Goal: Task Accomplishment & Management: Complete application form

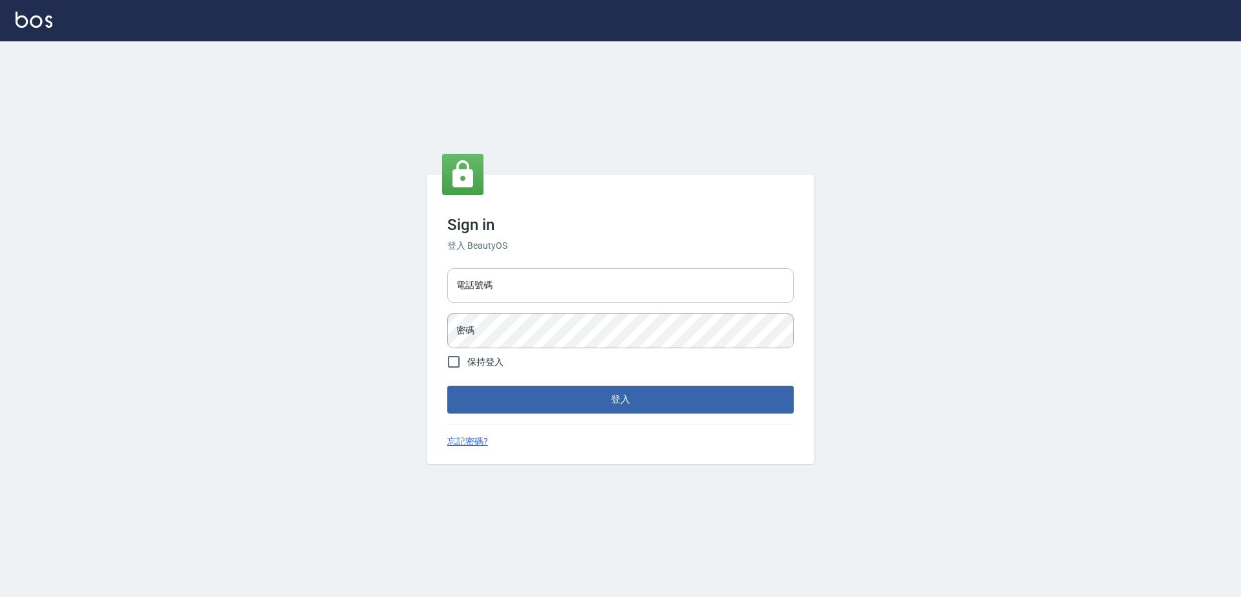
click at [568, 279] on input "電話號碼" at bounding box center [620, 285] width 347 height 35
type input "0423939755"
click at [447, 386] on button "登入" at bounding box center [620, 399] width 347 height 27
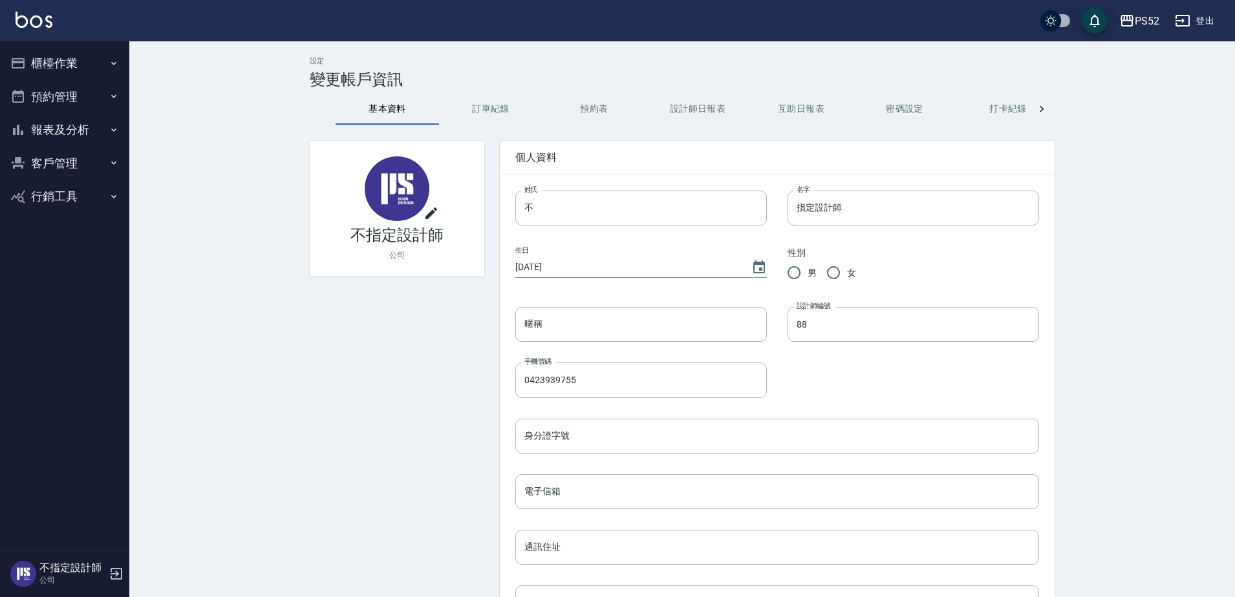
click at [67, 70] on button "櫃檯作業" at bounding box center [64, 64] width 119 height 34
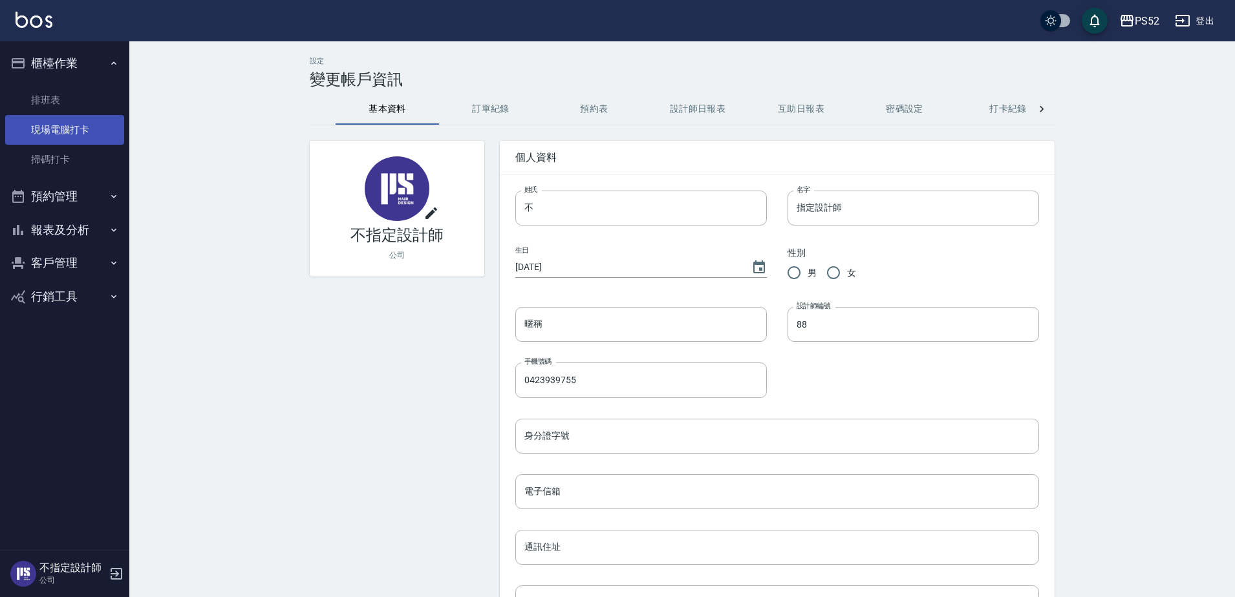
click at [93, 127] on link "現場電腦打卡" at bounding box center [64, 130] width 119 height 30
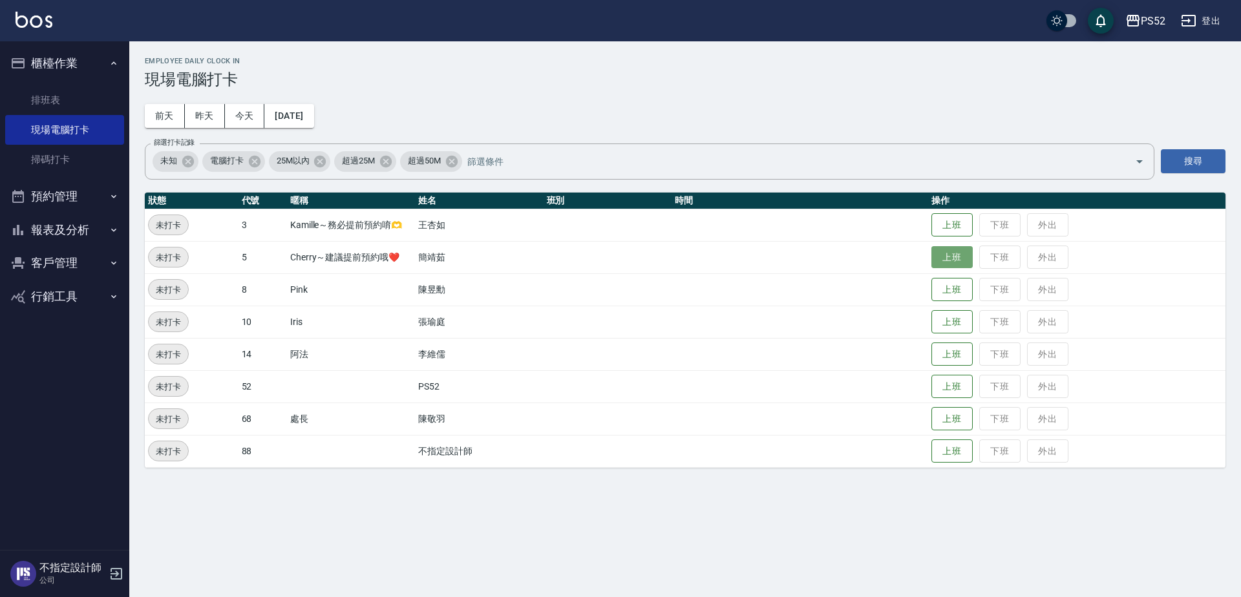
click at [950, 259] on button "上班" at bounding box center [952, 257] width 41 height 23
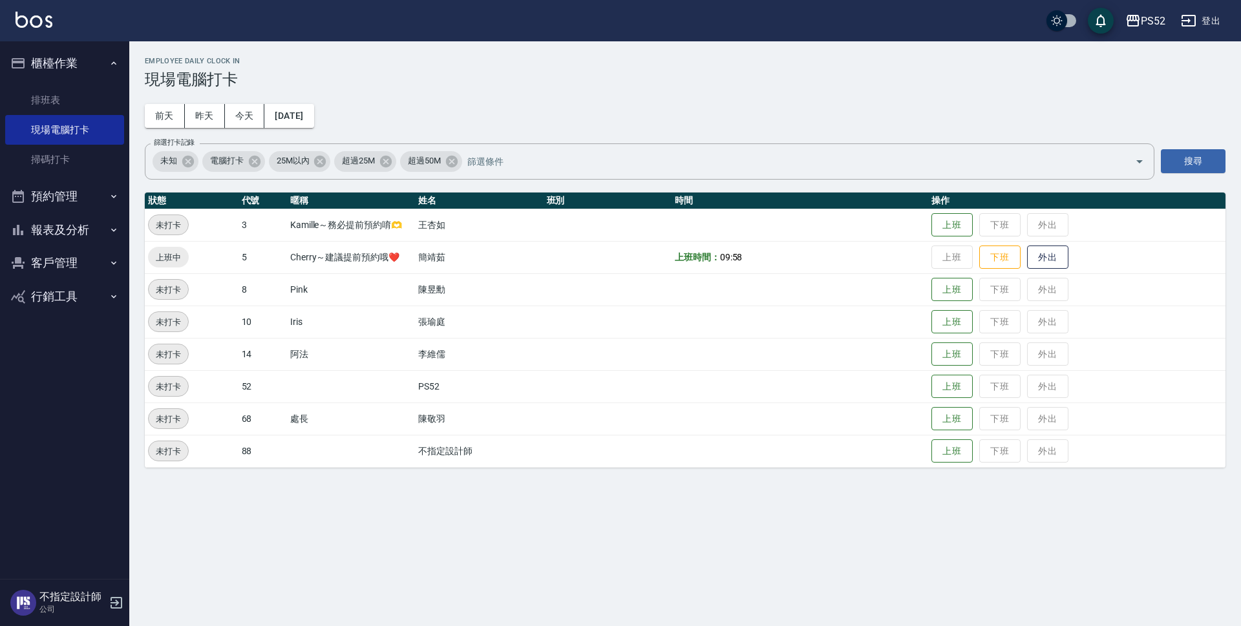
click at [45, 198] on button "預約管理" at bounding box center [64, 197] width 119 height 34
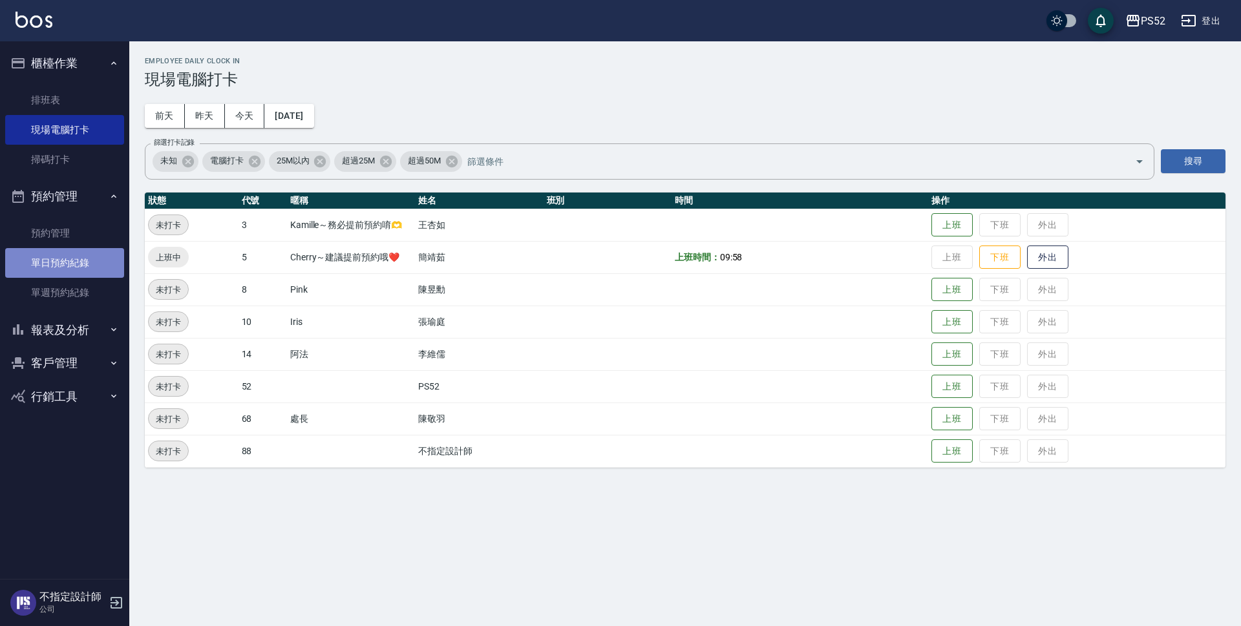
click at [69, 270] on link "單日預約紀錄" at bounding box center [64, 263] width 119 height 30
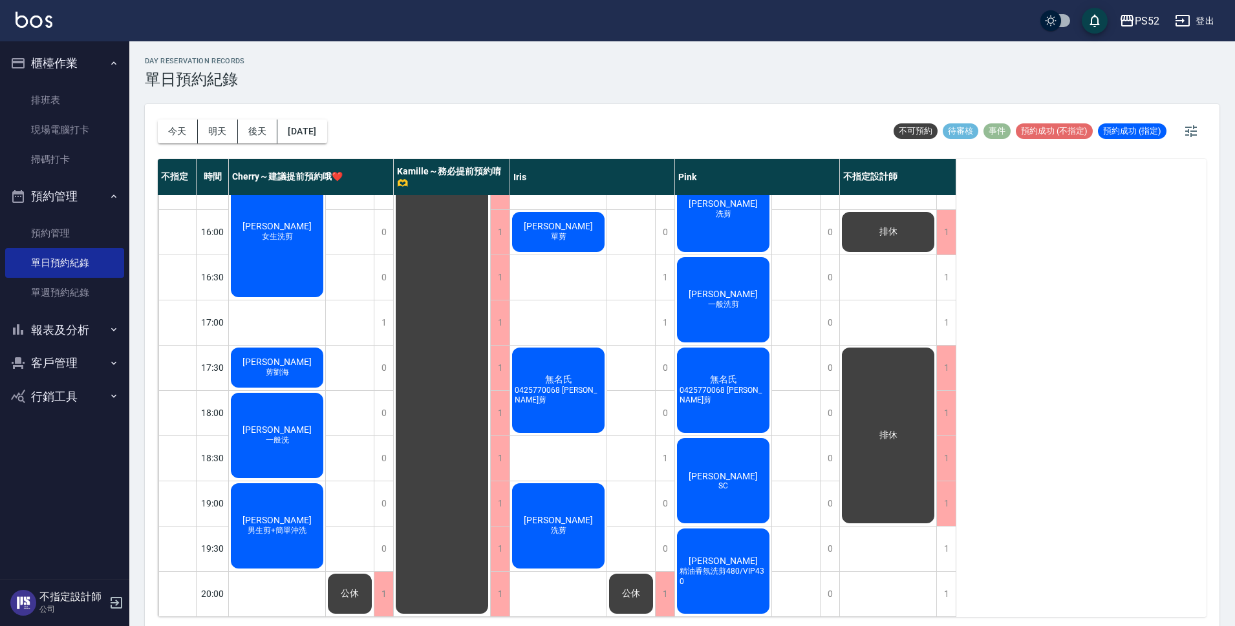
scroll to position [495, 0]
click at [233, 136] on button "明天" at bounding box center [218, 132] width 40 height 24
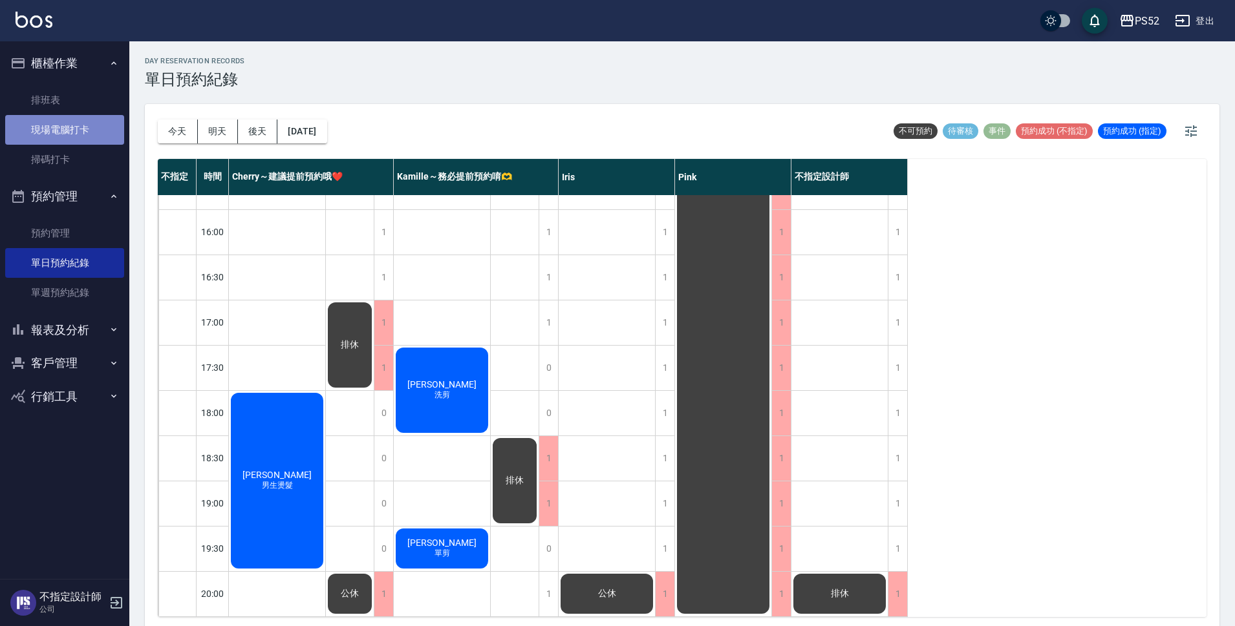
click at [59, 133] on link "現場電腦打卡" at bounding box center [64, 130] width 119 height 30
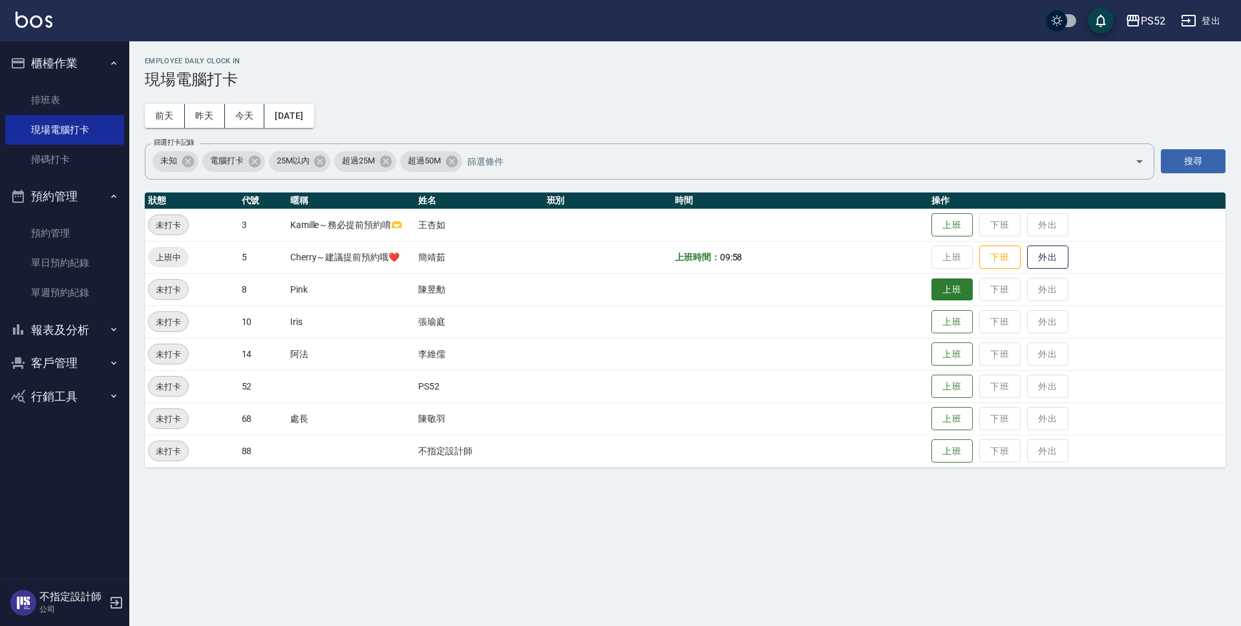
click at [943, 292] on button "上班" at bounding box center [952, 290] width 41 height 23
click at [961, 320] on button "上班" at bounding box center [952, 322] width 41 height 23
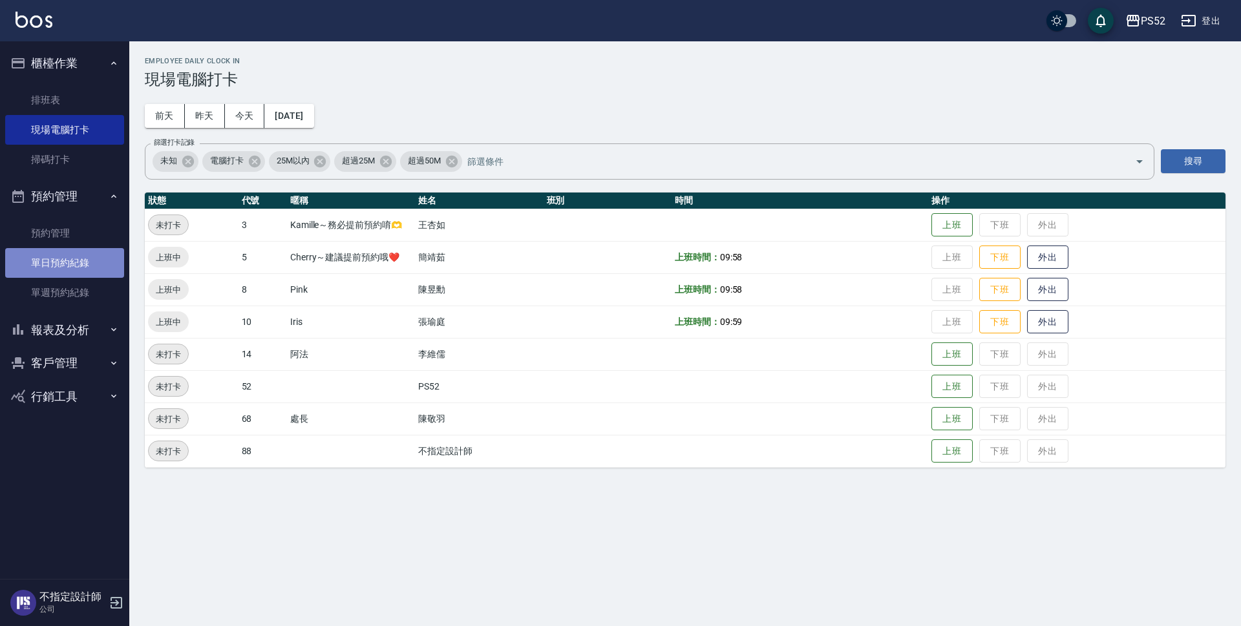
click at [73, 251] on link "單日預約紀錄" at bounding box center [64, 263] width 119 height 30
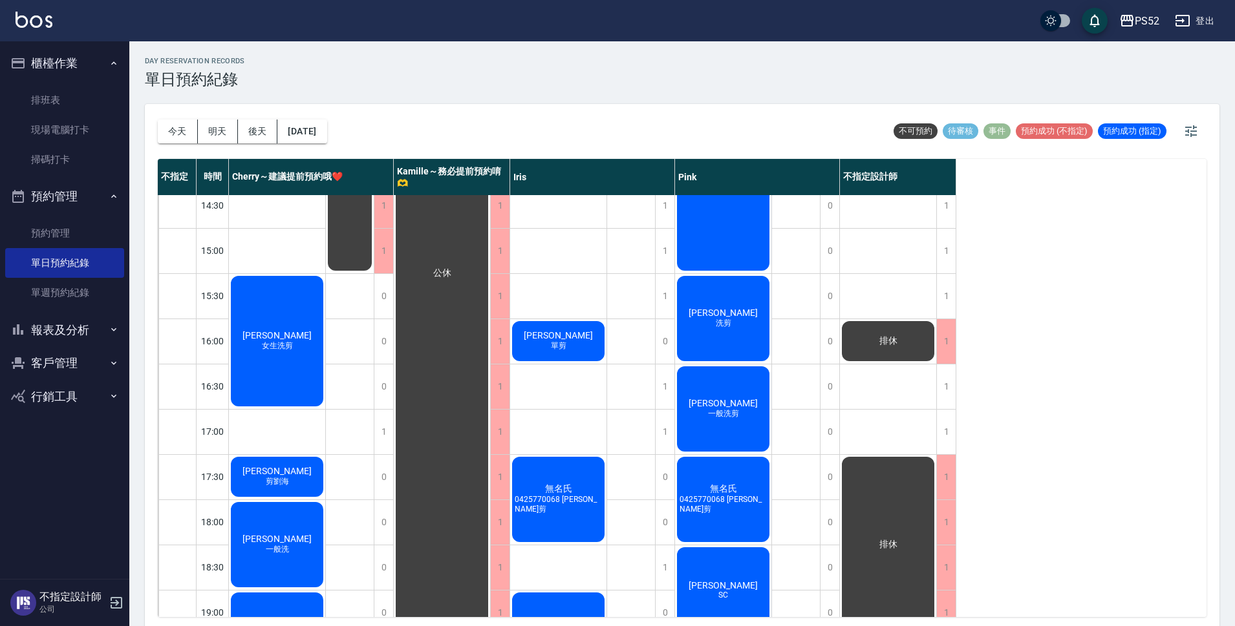
scroll to position [365, 0]
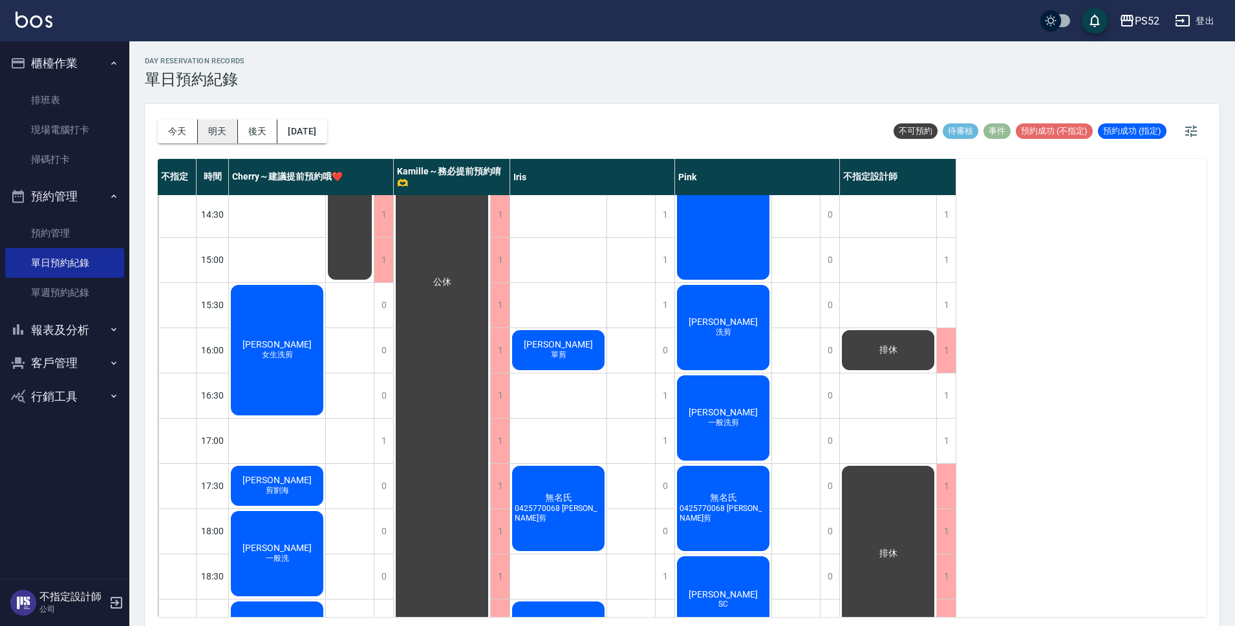
click at [208, 134] on button "明天" at bounding box center [218, 132] width 40 height 24
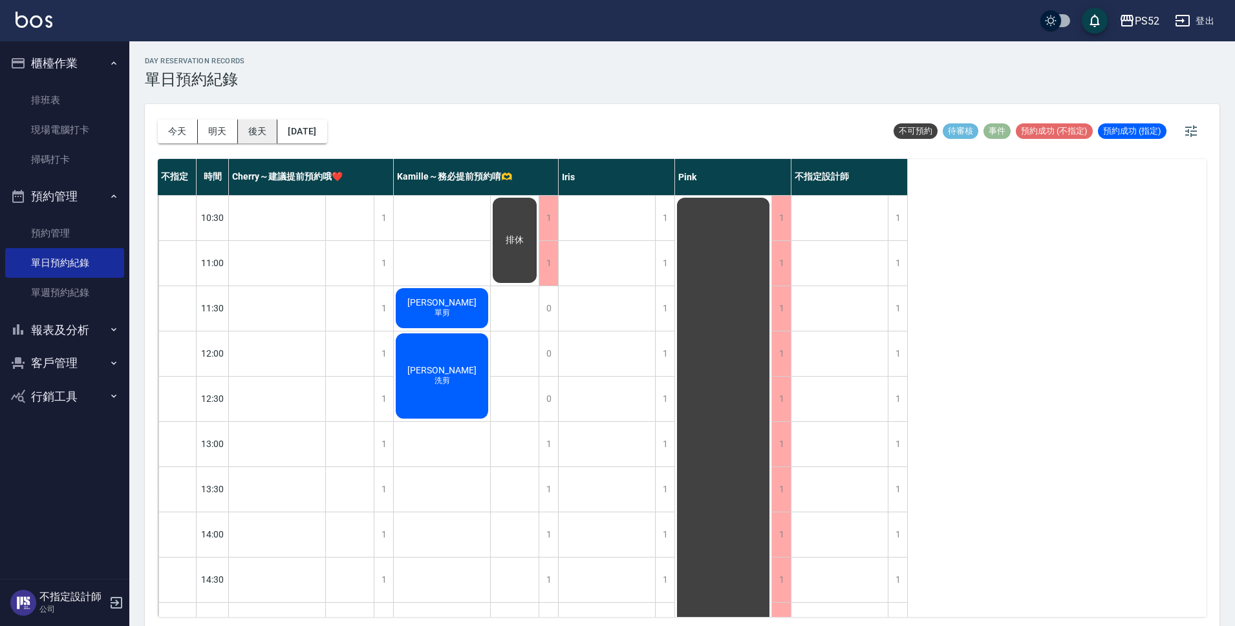
click at [254, 126] on button "後天" at bounding box center [258, 132] width 40 height 24
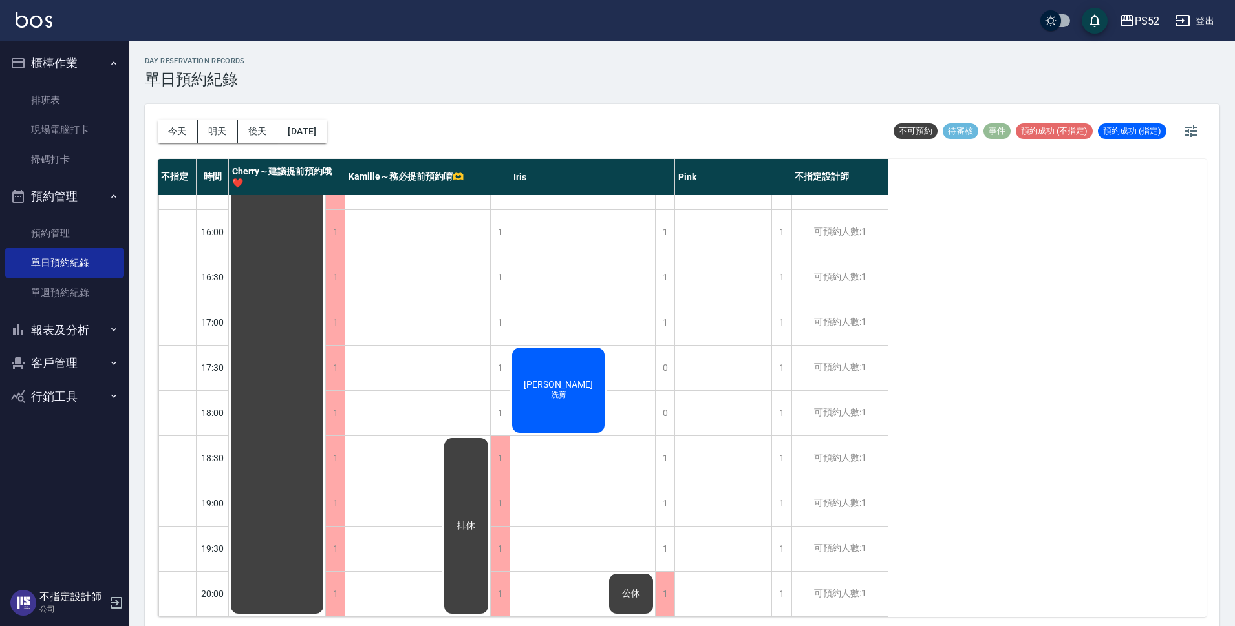
scroll to position [495, 0]
click at [299, 131] on button "[DATE]" at bounding box center [301, 132] width 49 height 24
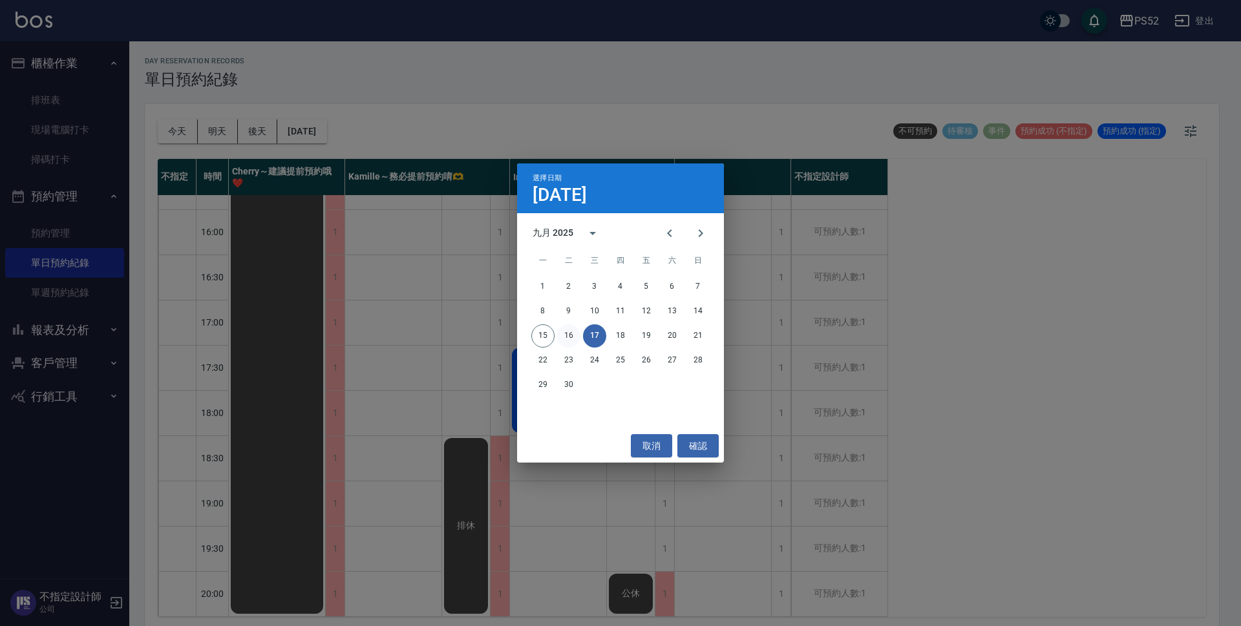
click at [569, 339] on button "16" at bounding box center [568, 336] width 23 height 23
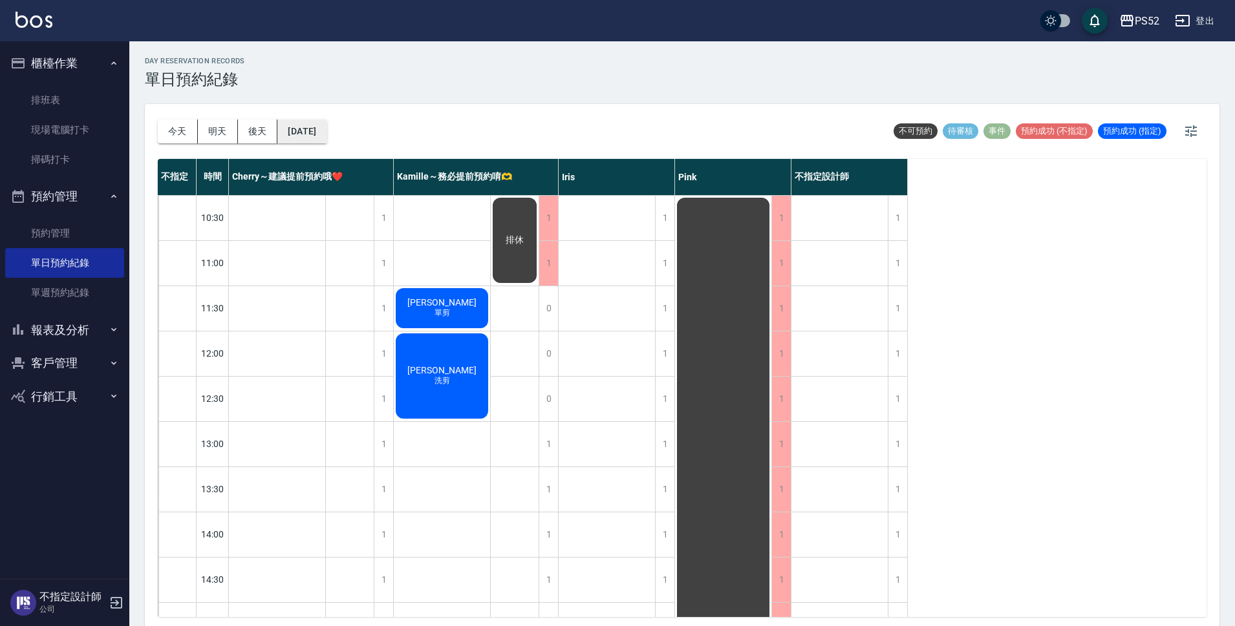
click at [310, 139] on button "[DATE]" at bounding box center [301, 132] width 49 height 24
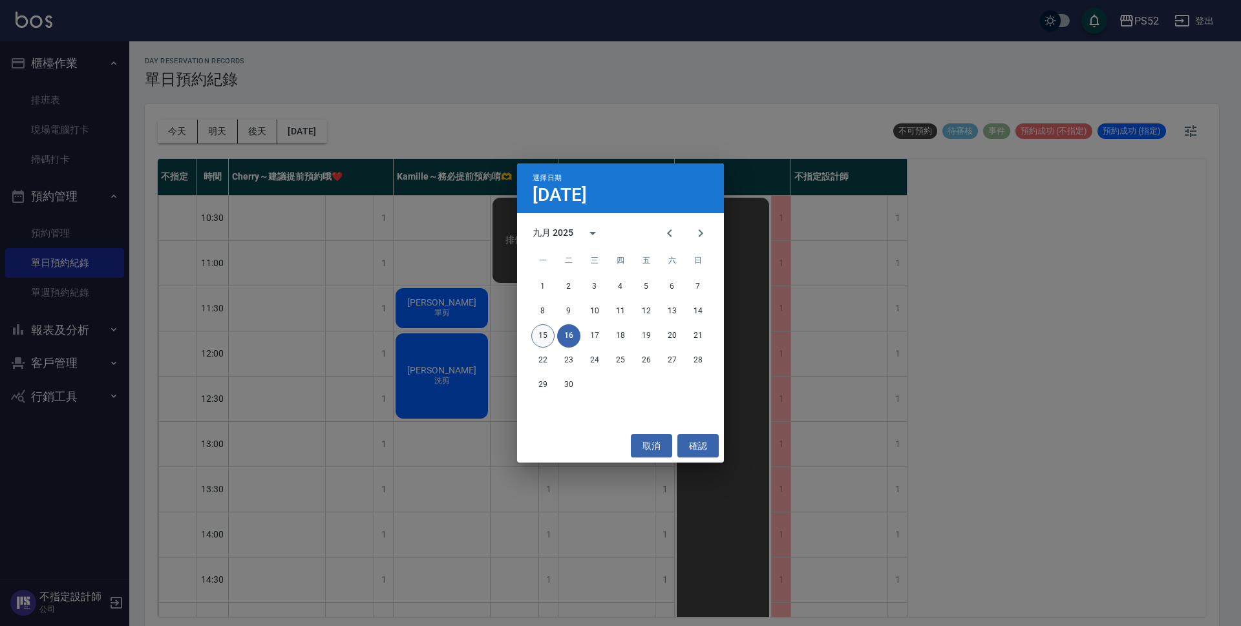
click at [544, 332] on button "15" at bounding box center [542, 336] width 23 height 23
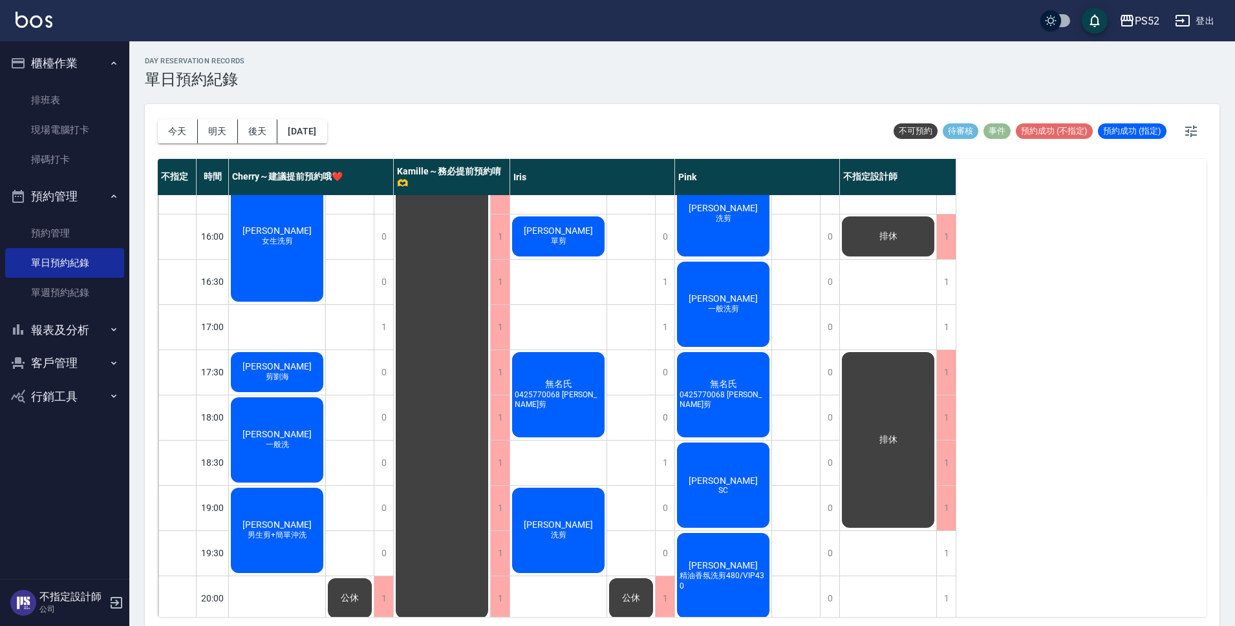
scroll to position [495, 0]
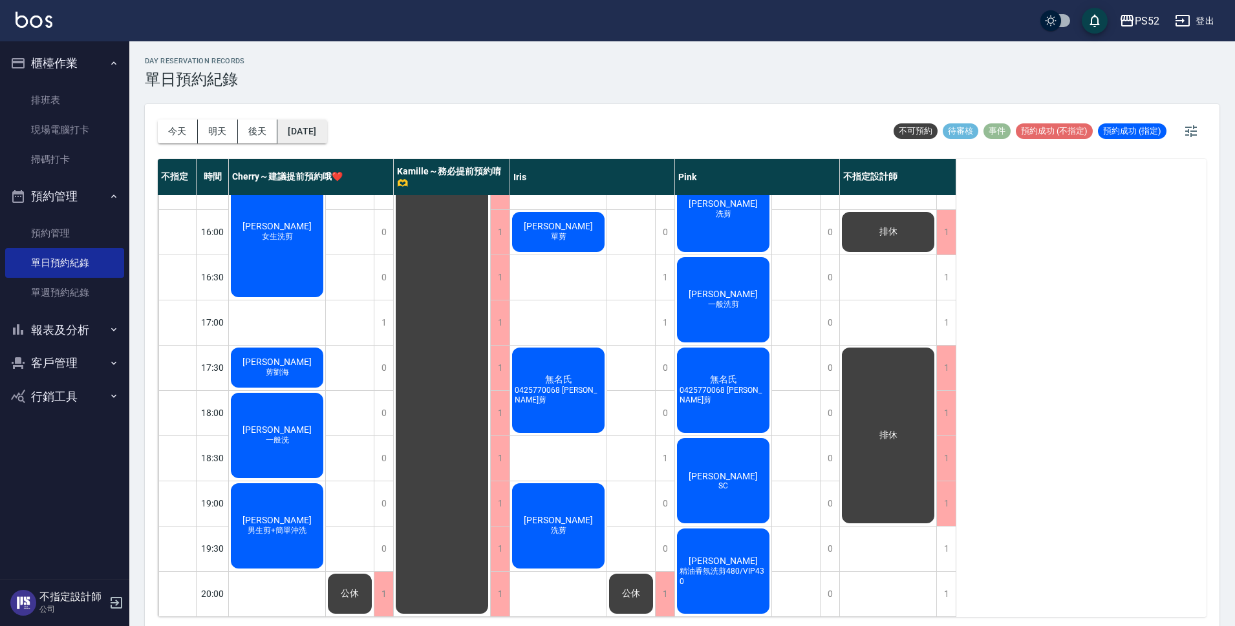
click at [326, 128] on button "[DATE]" at bounding box center [301, 132] width 49 height 24
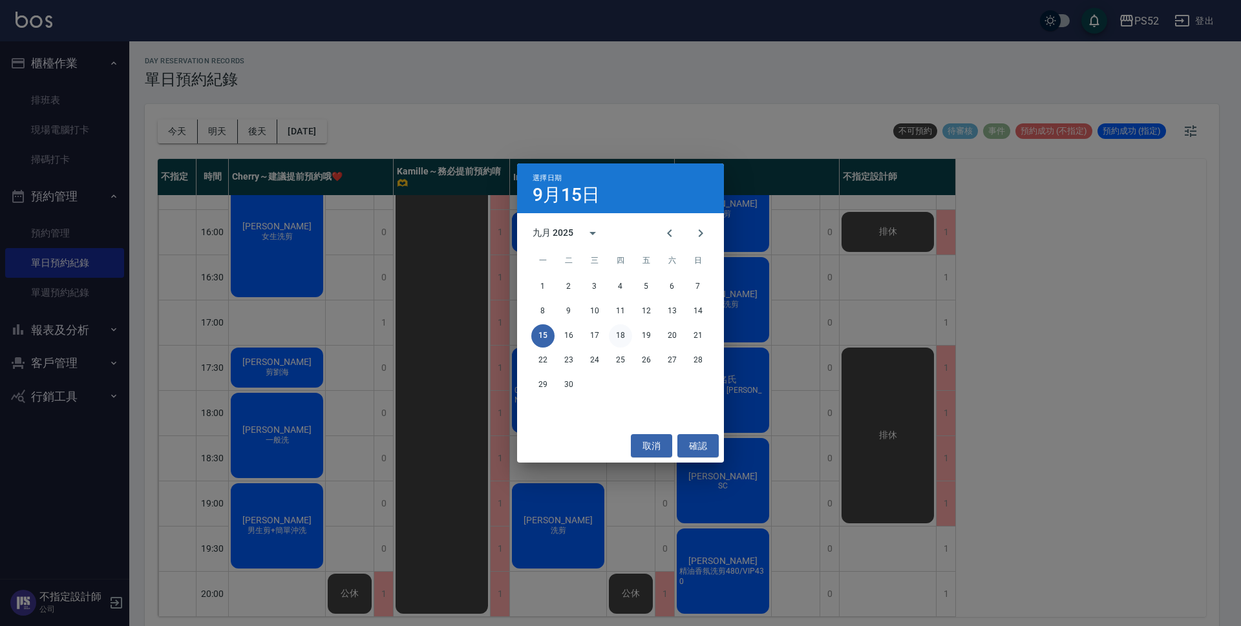
click at [616, 336] on button "18" at bounding box center [620, 336] width 23 height 23
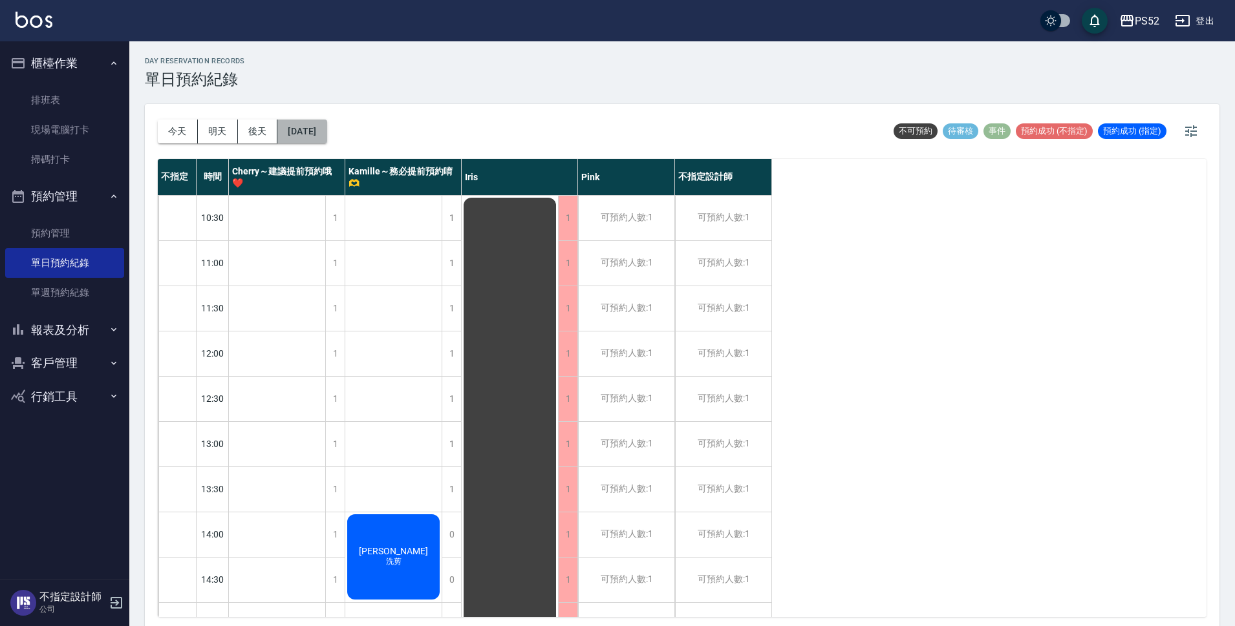
click at [326, 122] on button "[DATE]" at bounding box center [301, 132] width 49 height 24
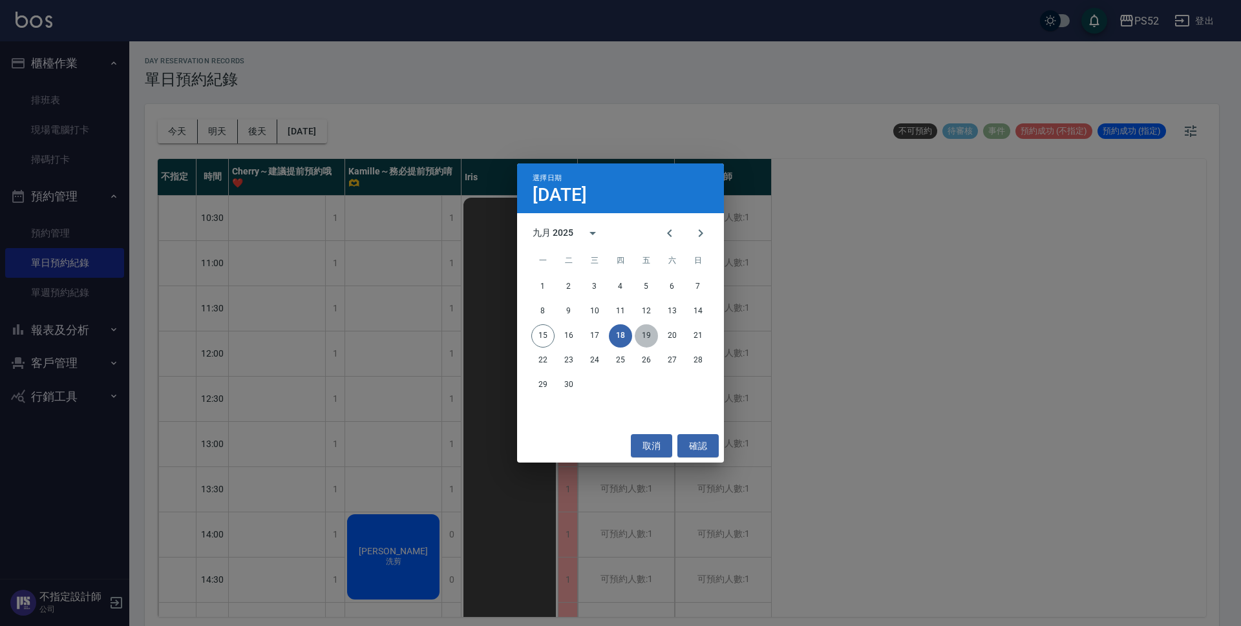
click at [646, 335] on button "19" at bounding box center [646, 336] width 23 height 23
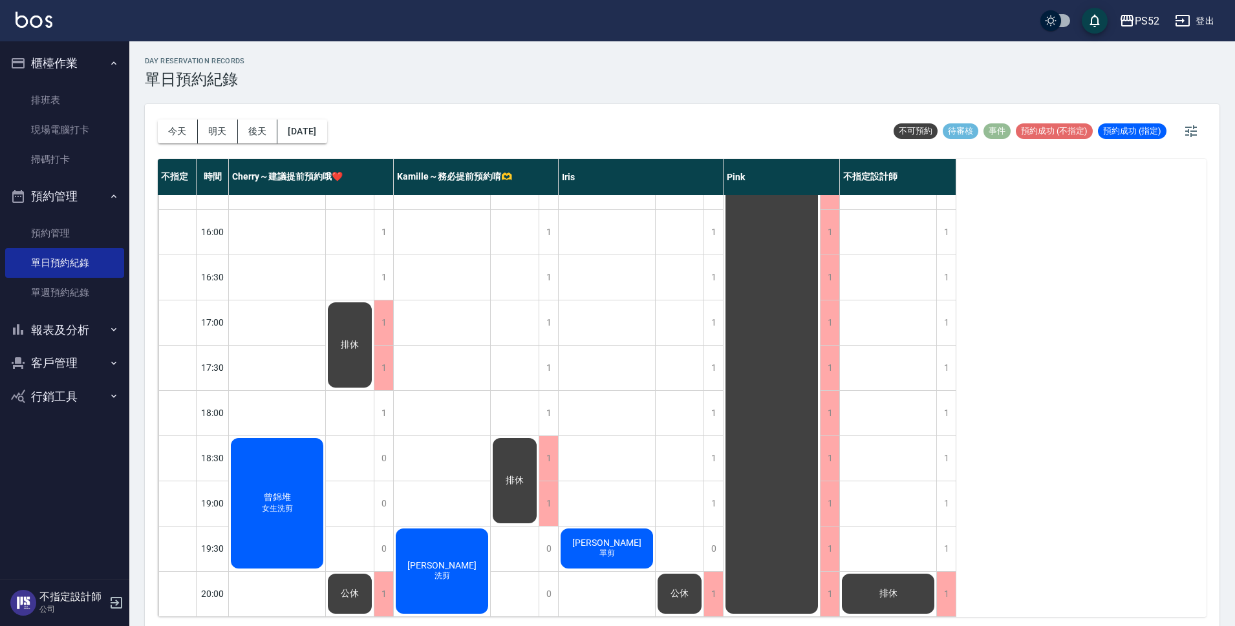
scroll to position [495, 0]
click at [951, 531] on div "1" at bounding box center [945, 549] width 19 height 45
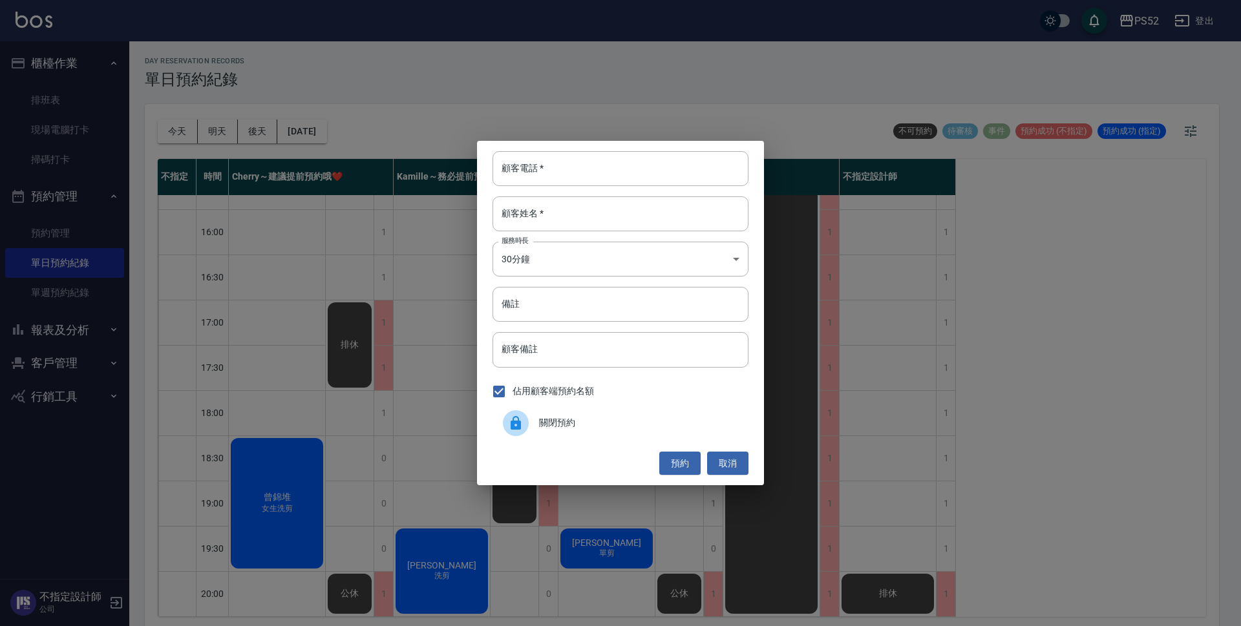
click at [614, 420] on span "關閉預約" at bounding box center [638, 423] width 199 height 14
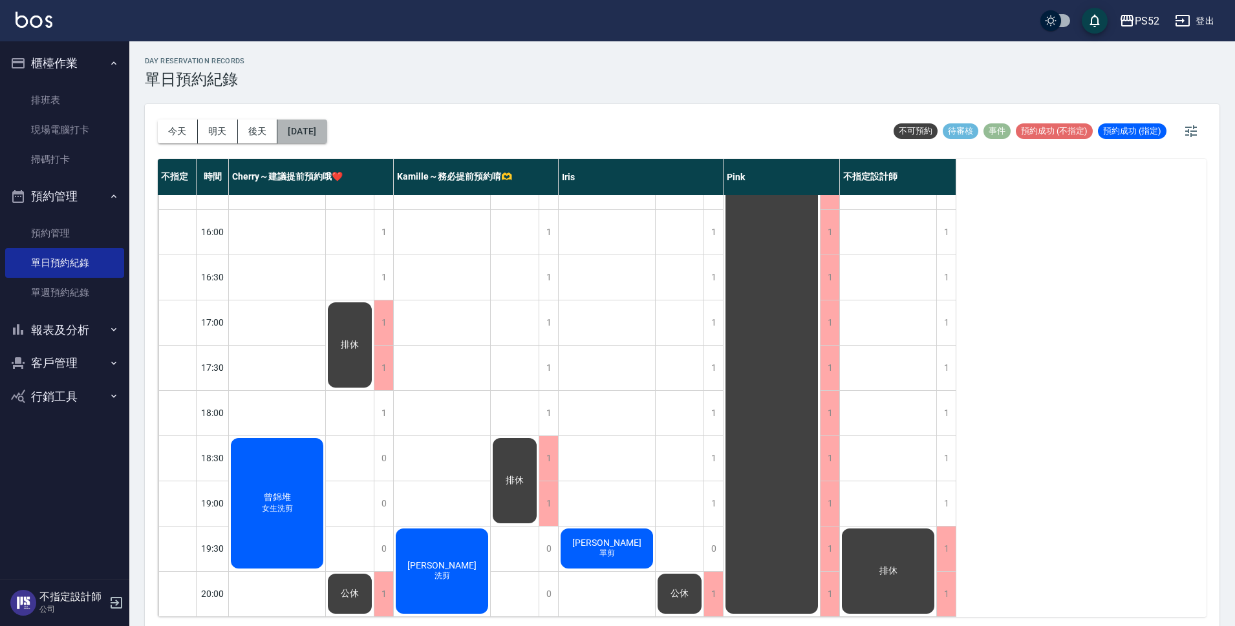
click at [309, 130] on button "[DATE]" at bounding box center [301, 132] width 49 height 24
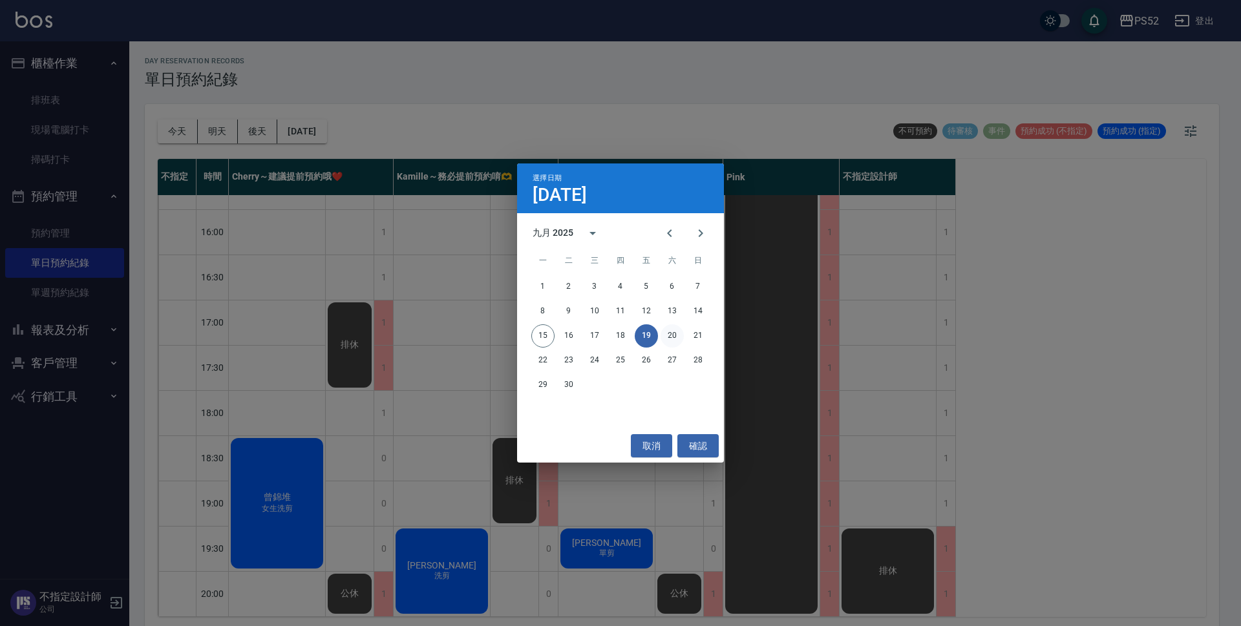
click at [672, 336] on button "20" at bounding box center [672, 336] width 23 height 23
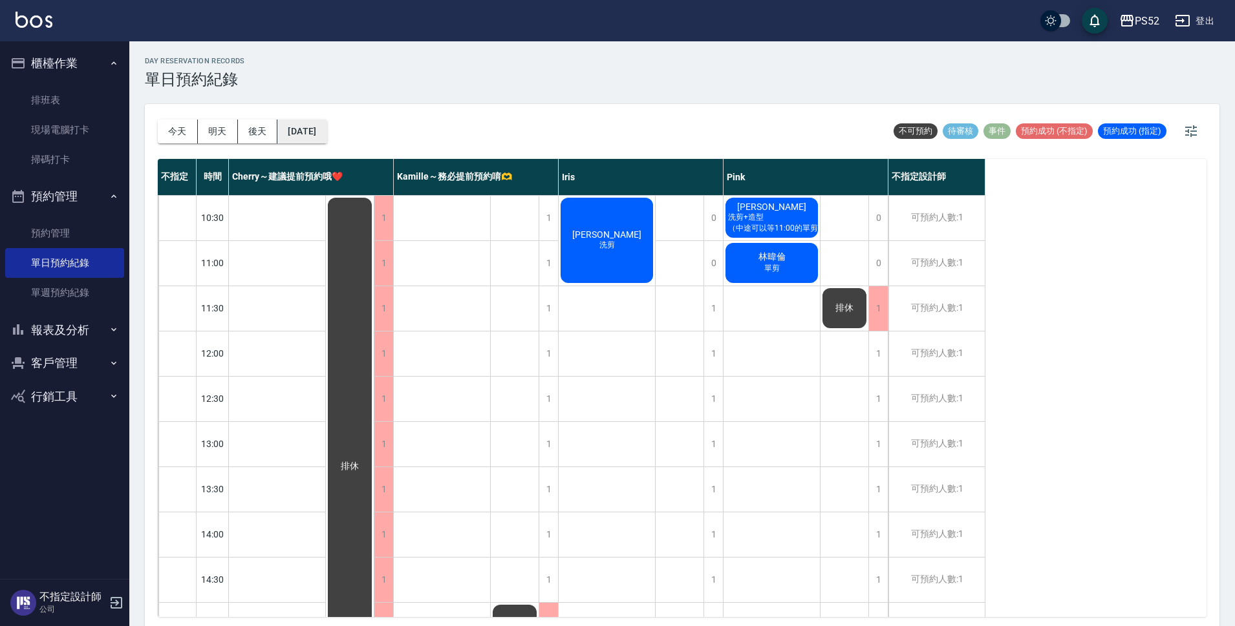
click at [322, 127] on button "[DATE]" at bounding box center [301, 132] width 49 height 24
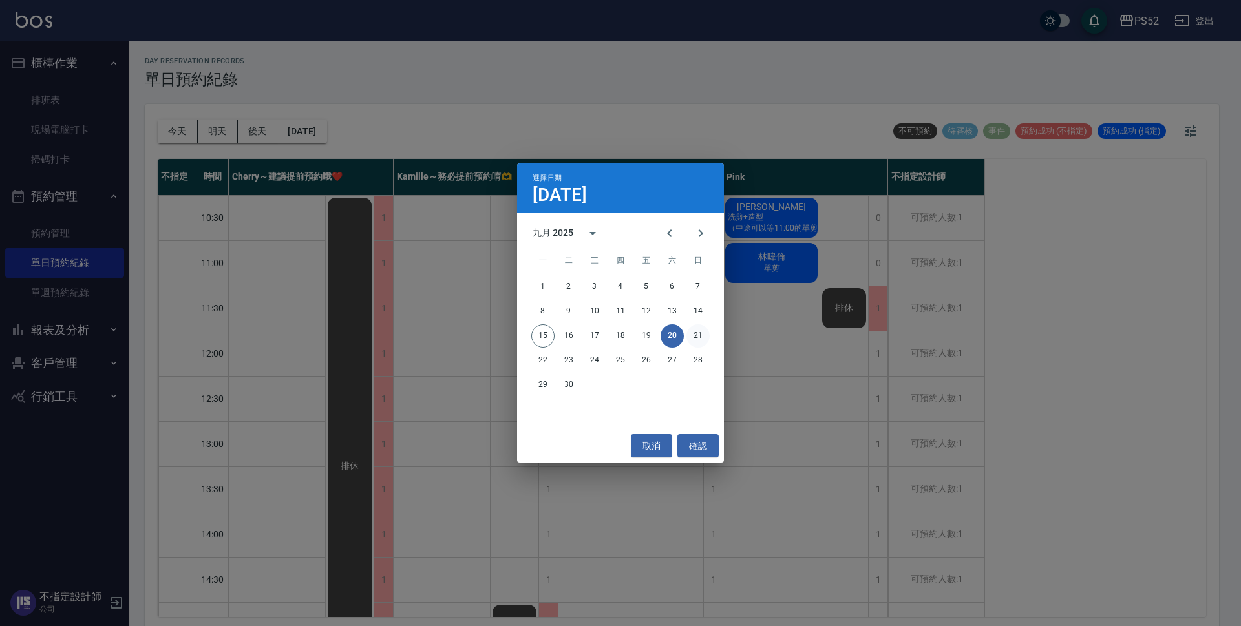
click at [696, 337] on button "21" at bounding box center [698, 336] width 23 height 23
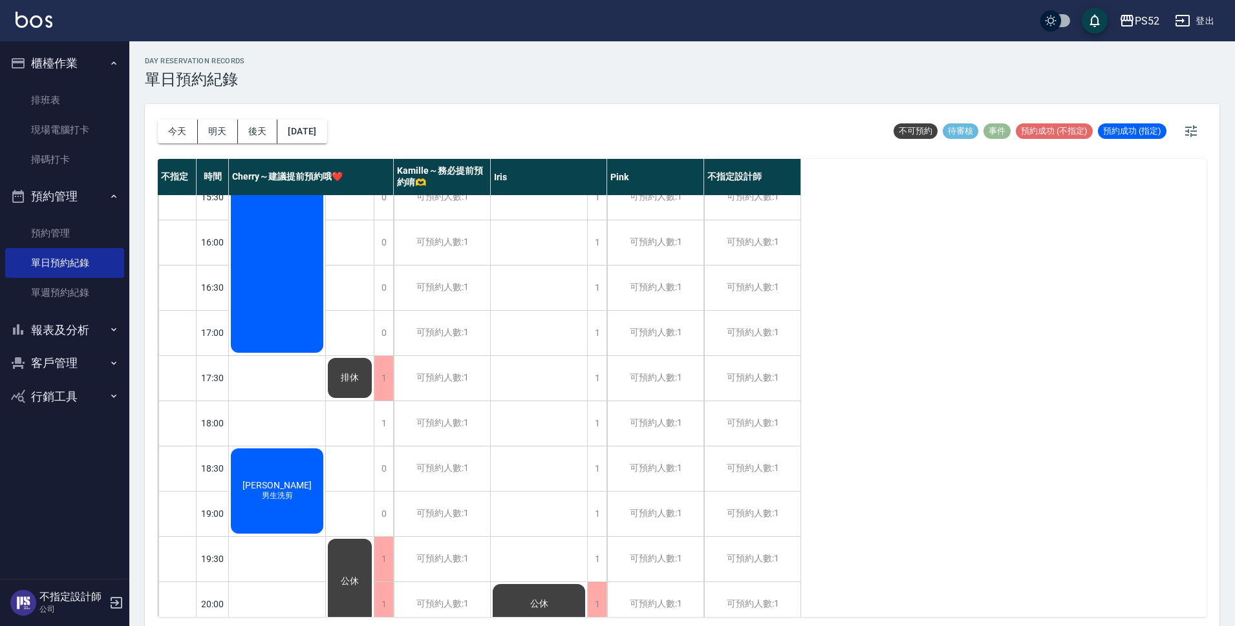
scroll to position [495, 0]
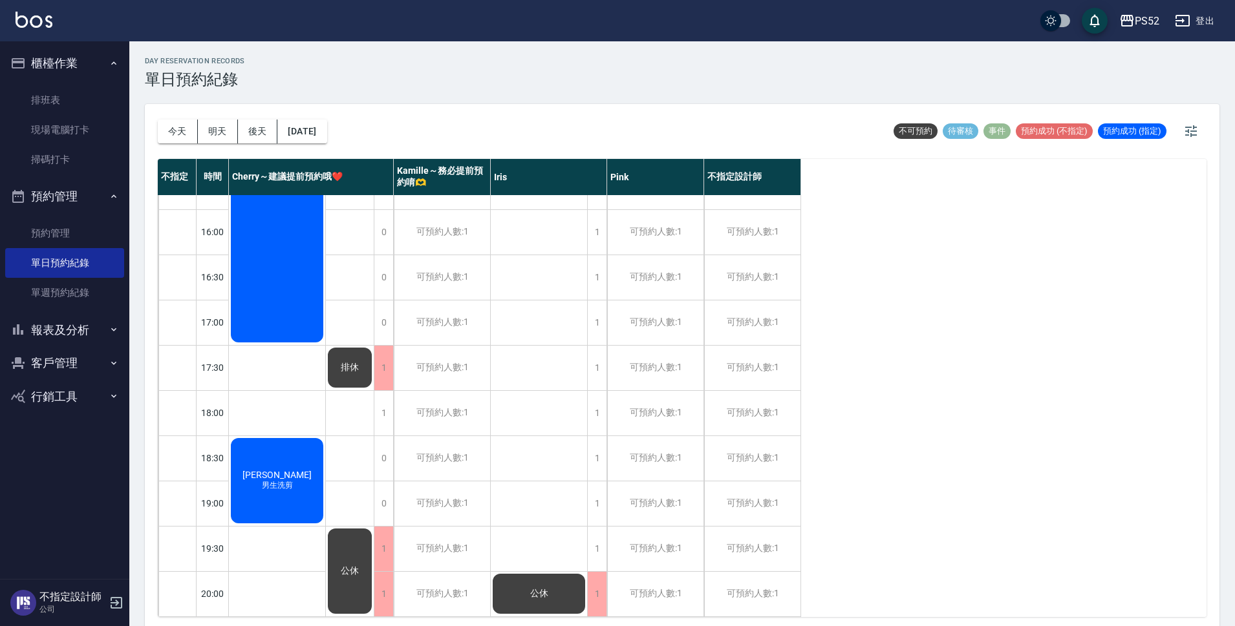
click at [327, 145] on div "[DATE] [DATE] [DATE] [DATE]" at bounding box center [242, 131] width 169 height 55
click at [326, 140] on button "[DATE]" at bounding box center [301, 132] width 49 height 24
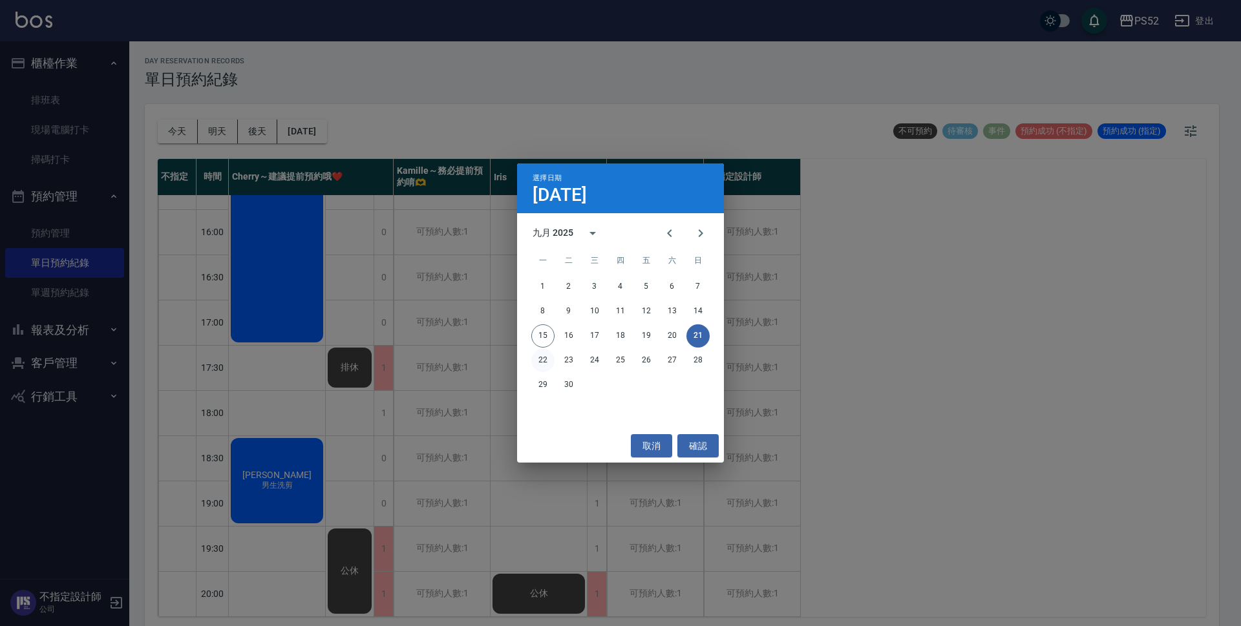
click at [544, 359] on button "22" at bounding box center [542, 360] width 23 height 23
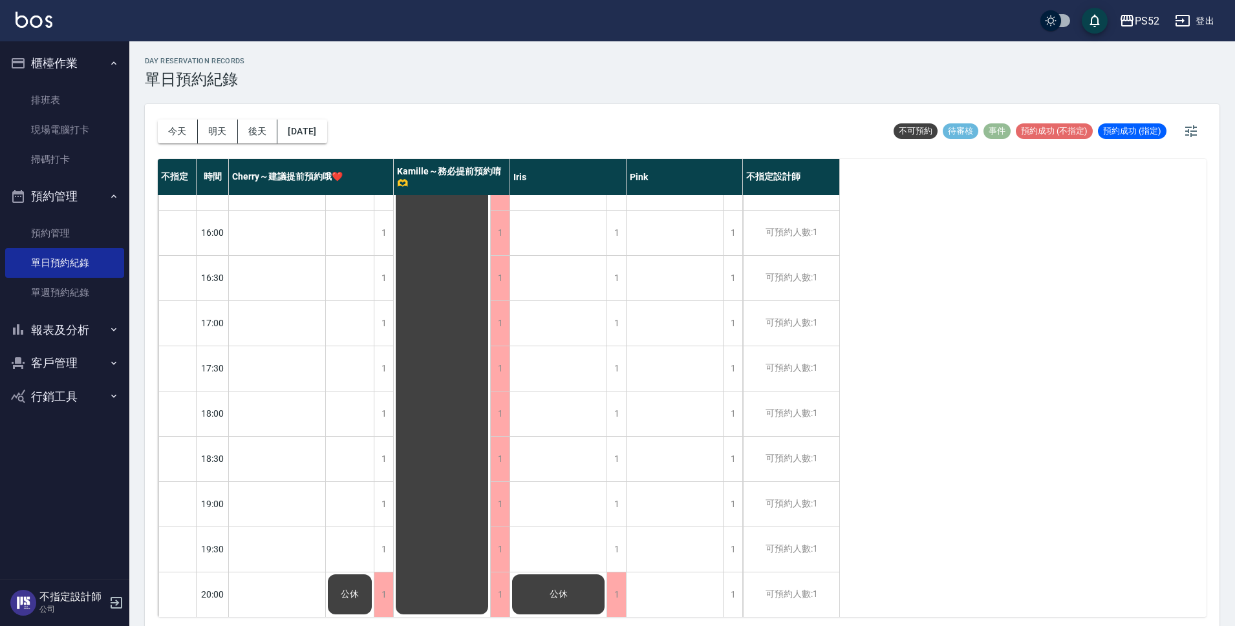
scroll to position [495, 0]
click at [320, 134] on button "[DATE]" at bounding box center [301, 132] width 49 height 24
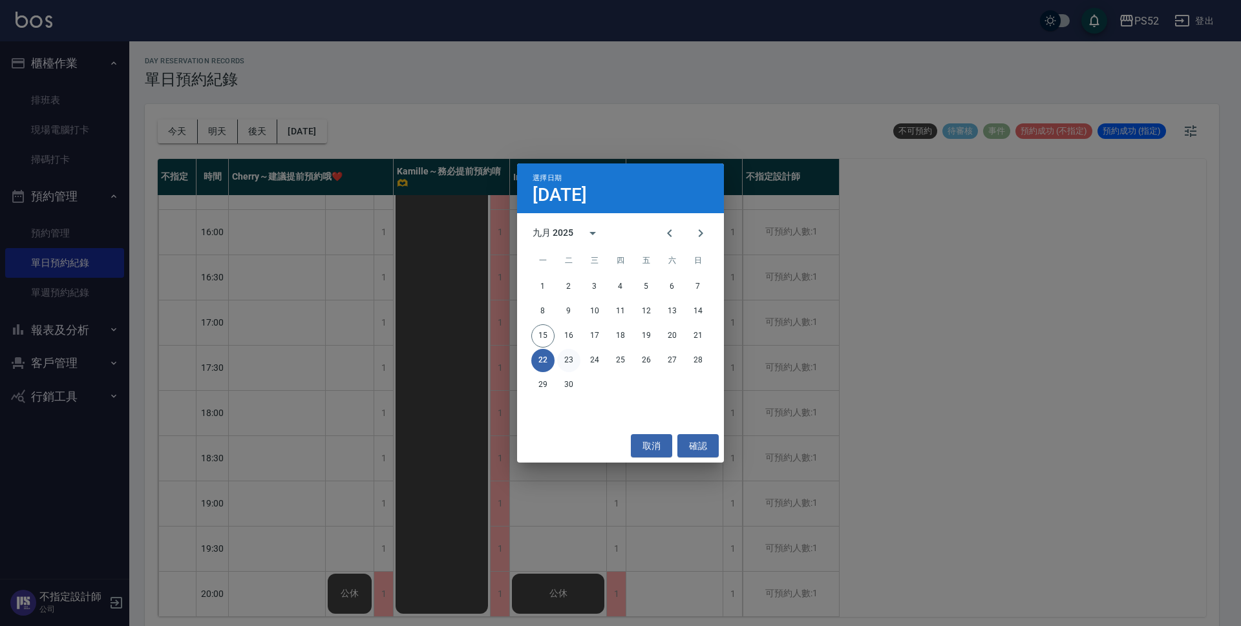
click at [570, 358] on button "23" at bounding box center [568, 360] width 23 height 23
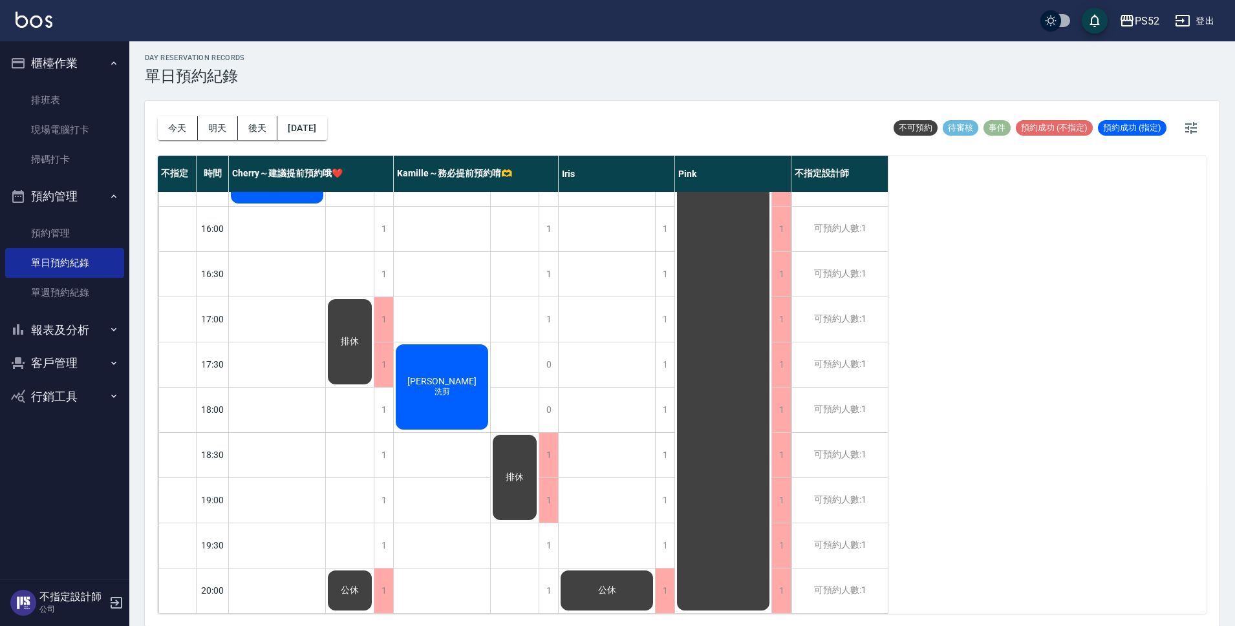
scroll to position [4, 0]
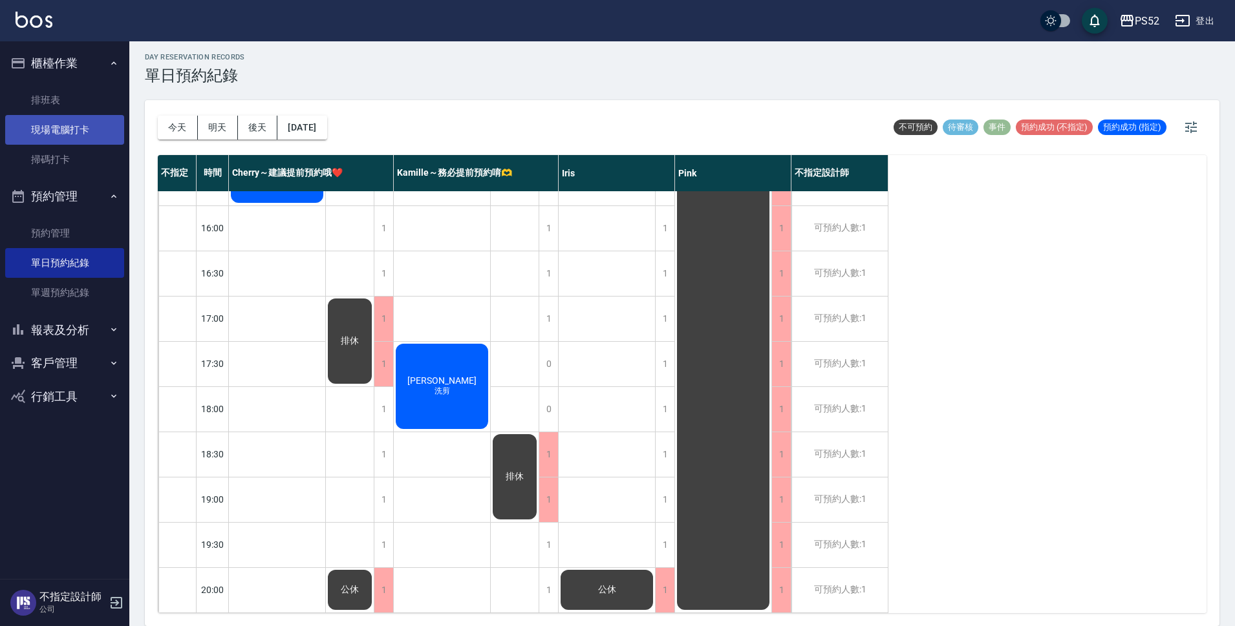
click at [55, 127] on link "現場電腦打卡" at bounding box center [64, 130] width 119 height 30
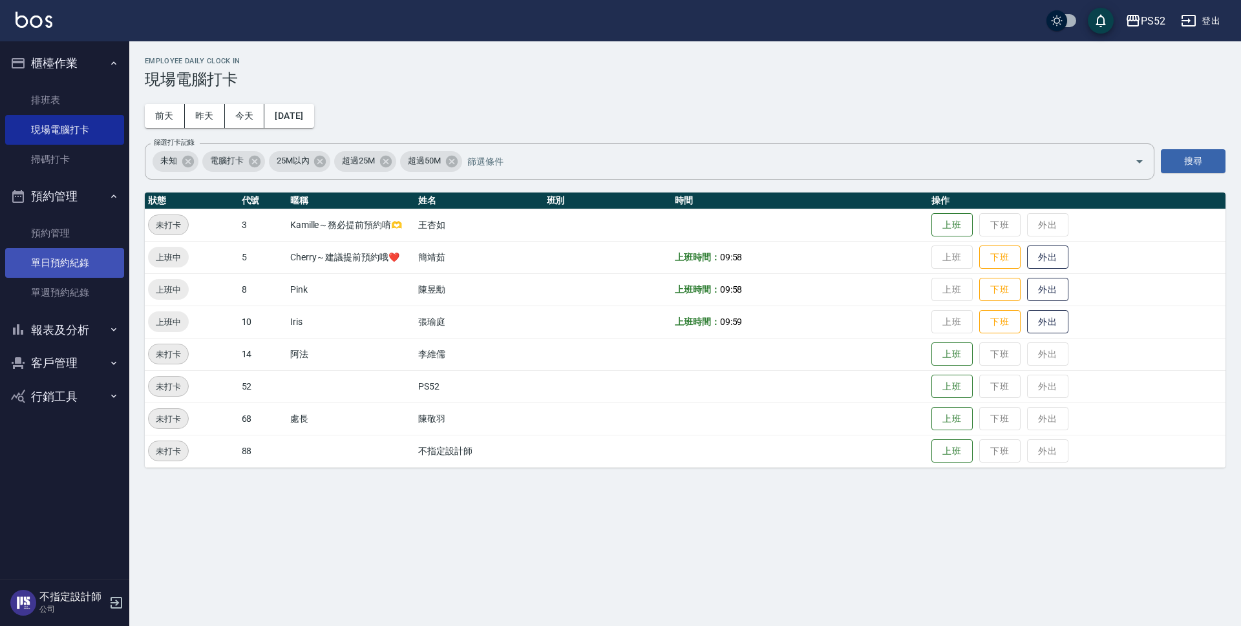
click at [54, 273] on link "單日預約紀錄" at bounding box center [64, 263] width 119 height 30
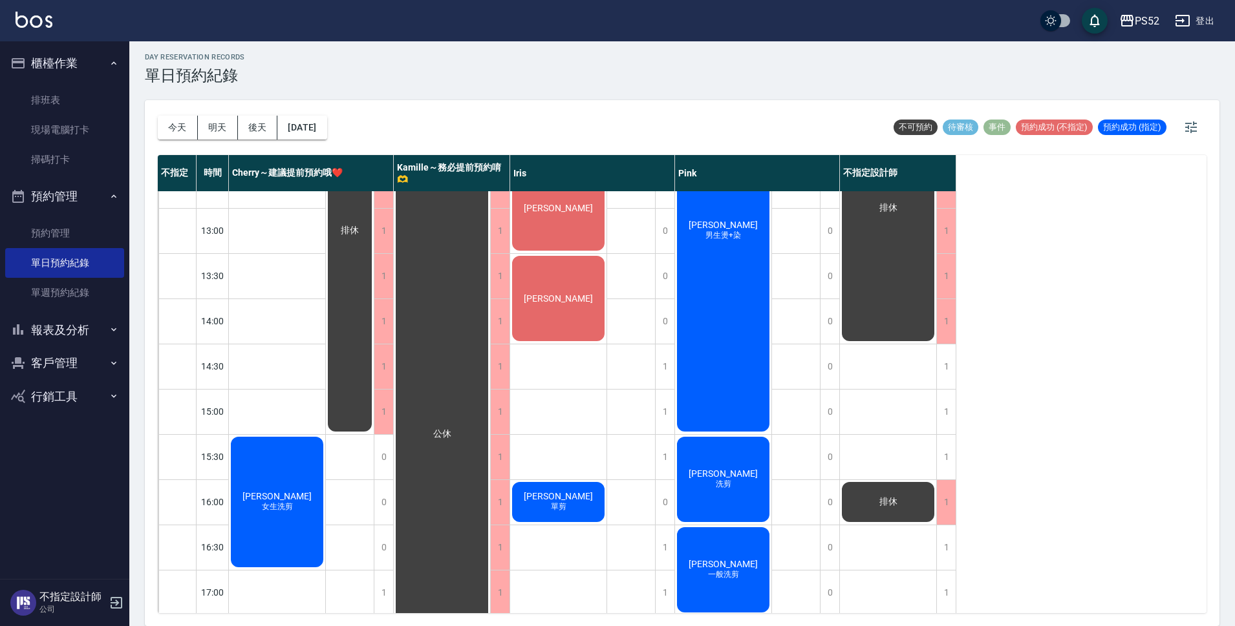
scroll to position [237, 0]
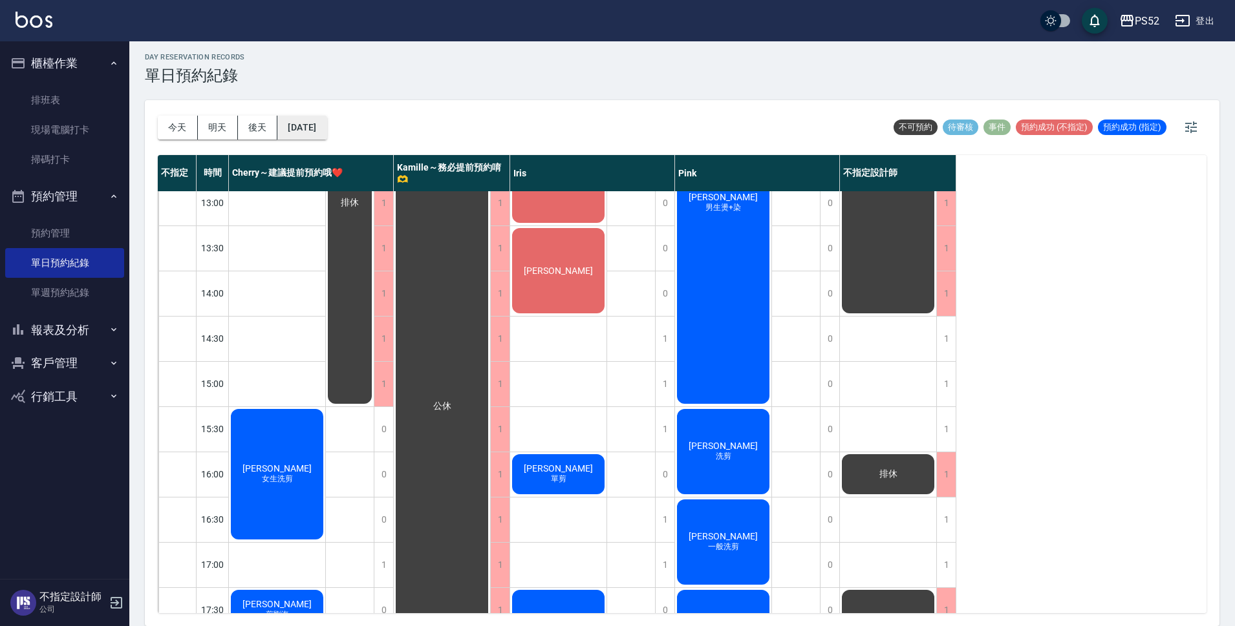
click at [326, 122] on button "[DATE]" at bounding box center [301, 128] width 49 height 24
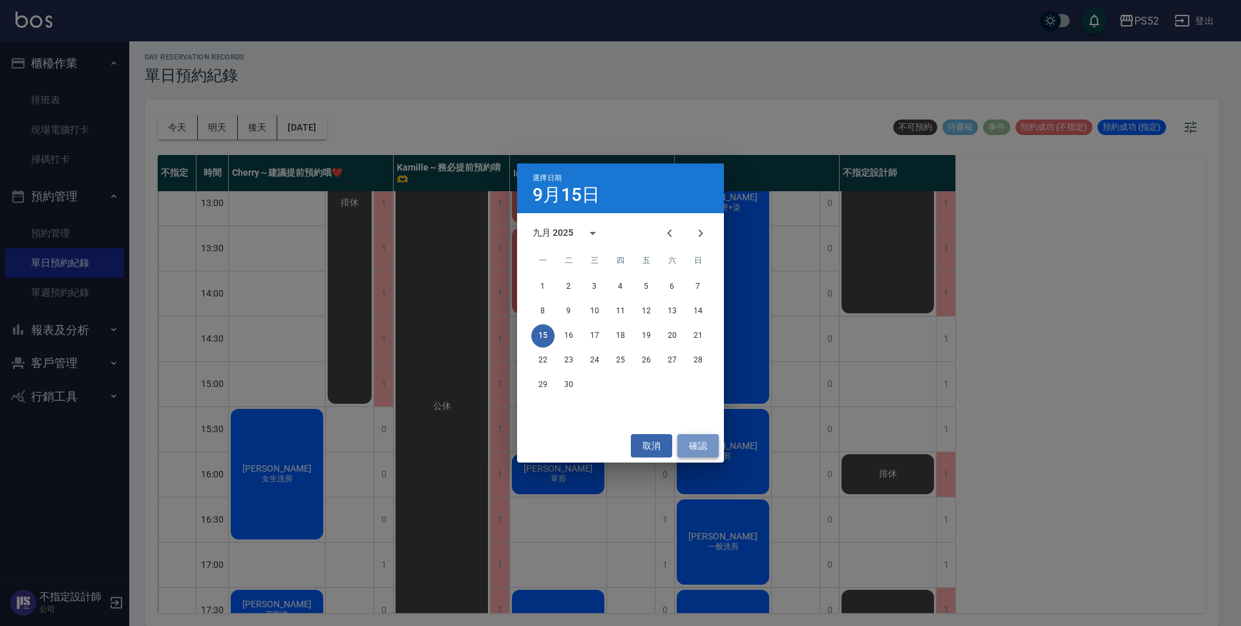
click at [699, 445] on button "確認" at bounding box center [698, 446] width 41 height 24
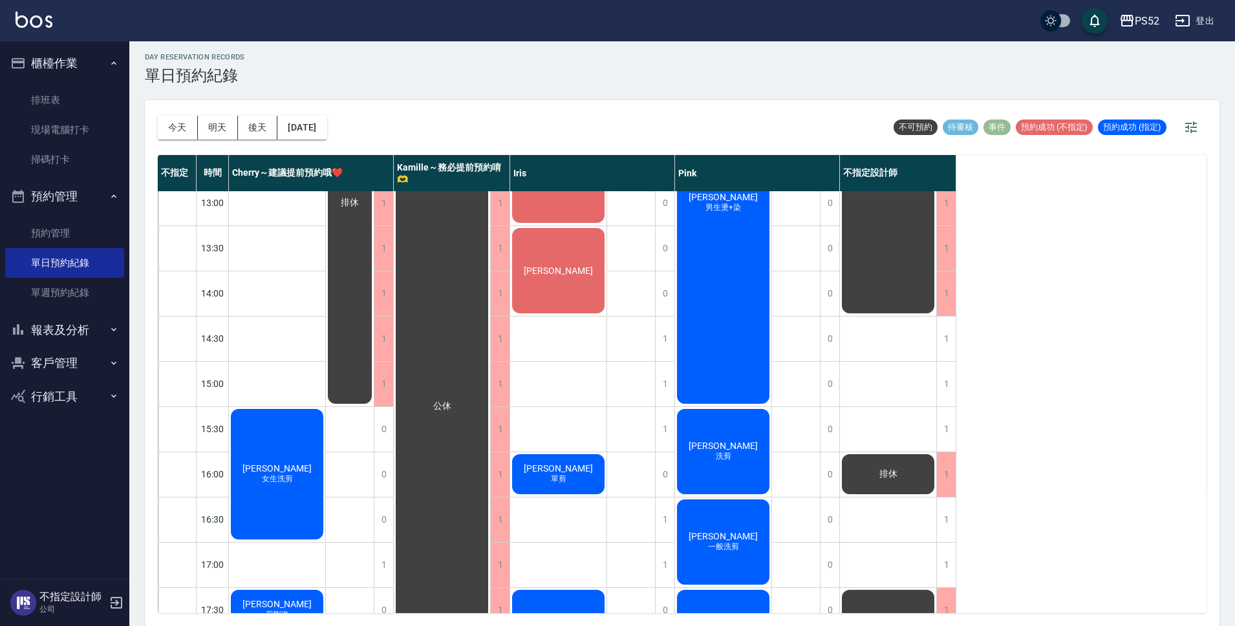
drag, startPoint x: 33, startPoint y: 361, endPoint x: 1004, endPoint y: 487, distance: 979.2
click at [1004, 487] on div "不指定 時間 Cherry～建議提前預約哦❤️ [PERSON_NAME]～務必提前預約唷🫶 [PERSON_NAME] 不指定設計師 10:30 11:00…" at bounding box center [682, 384] width 1049 height 458
click at [305, 126] on button "[DATE]" at bounding box center [301, 128] width 49 height 24
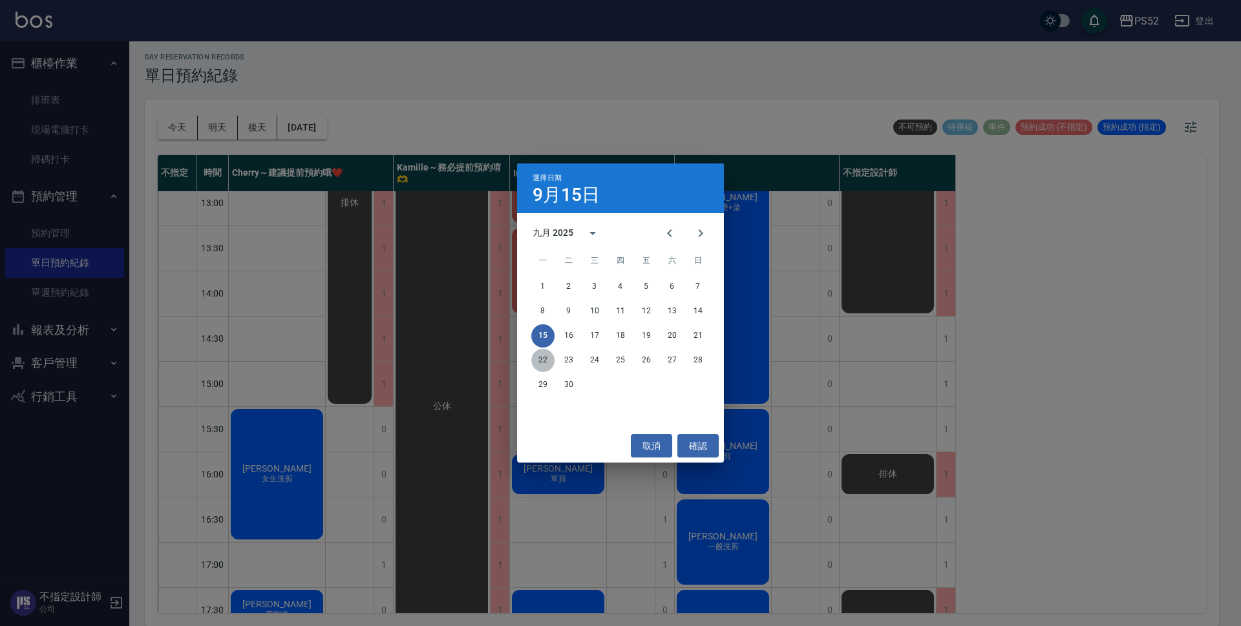
click at [543, 361] on button "22" at bounding box center [542, 360] width 23 height 23
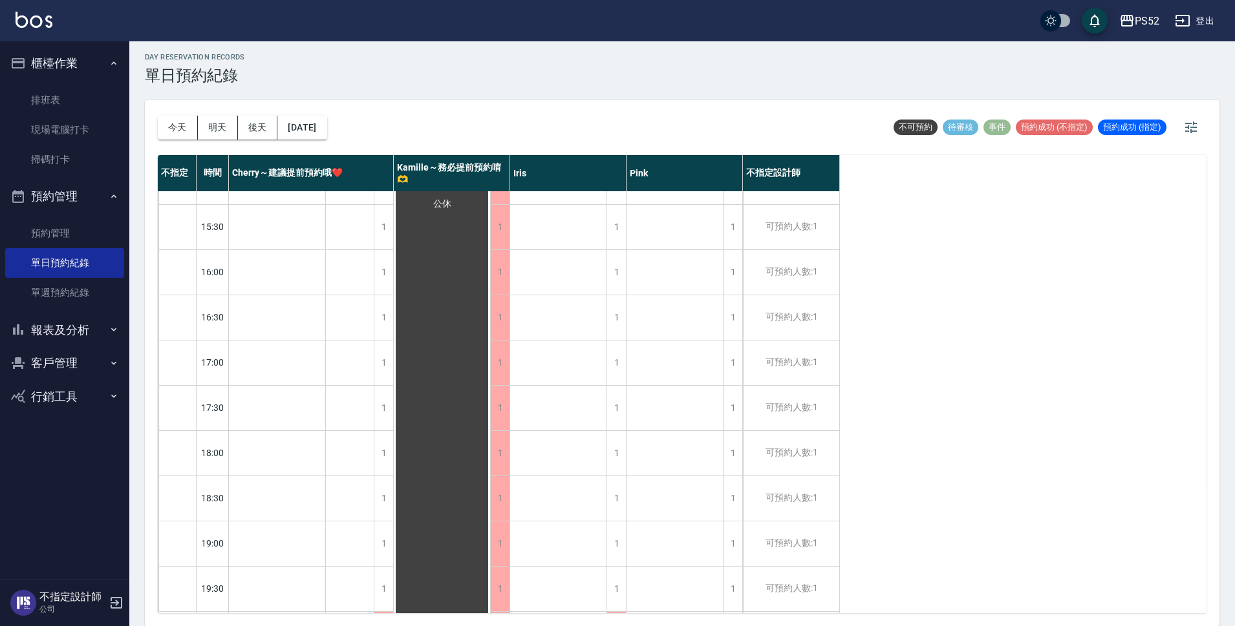
scroll to position [495, 0]
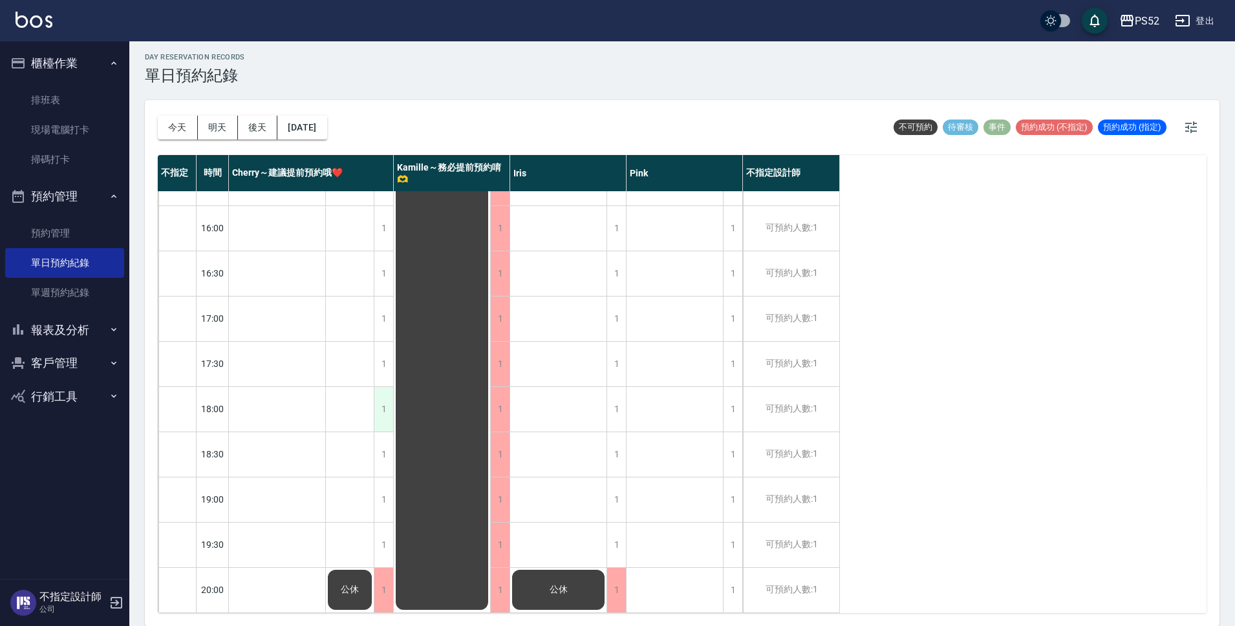
click at [386, 413] on div "1" at bounding box center [383, 409] width 19 height 45
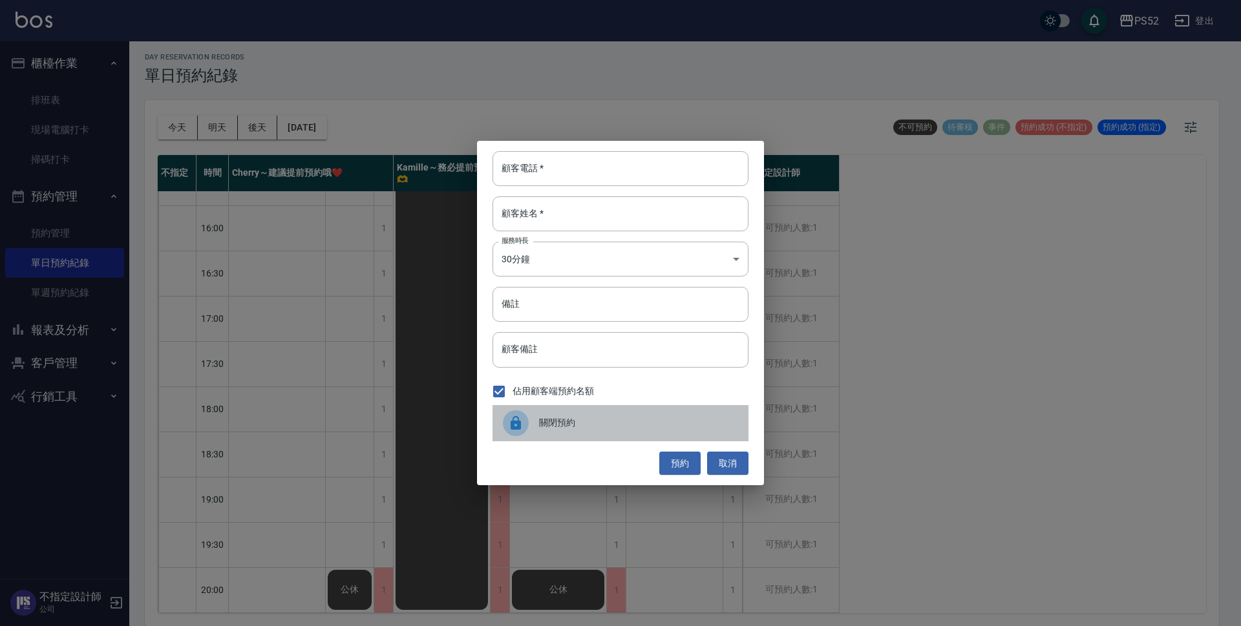
click at [603, 436] on div "關閉預約" at bounding box center [621, 423] width 256 height 36
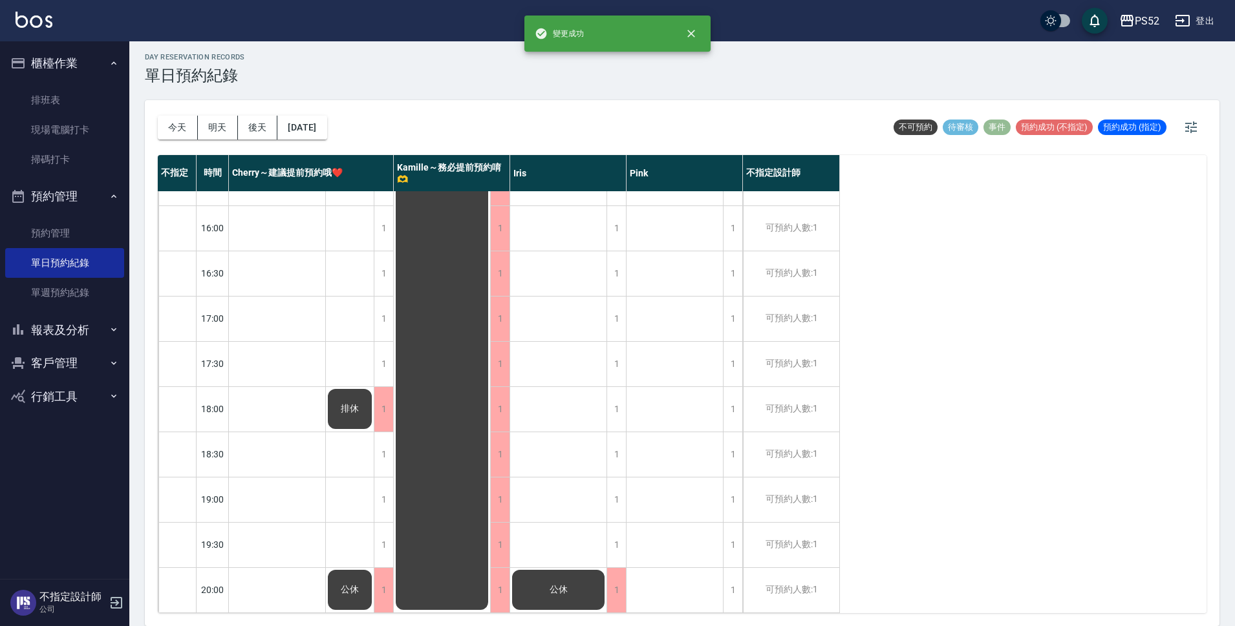
click at [373, 436] on div "排休 公休" at bounding box center [350, 160] width 48 height 905
click at [376, 440] on div "1" at bounding box center [383, 455] width 19 height 45
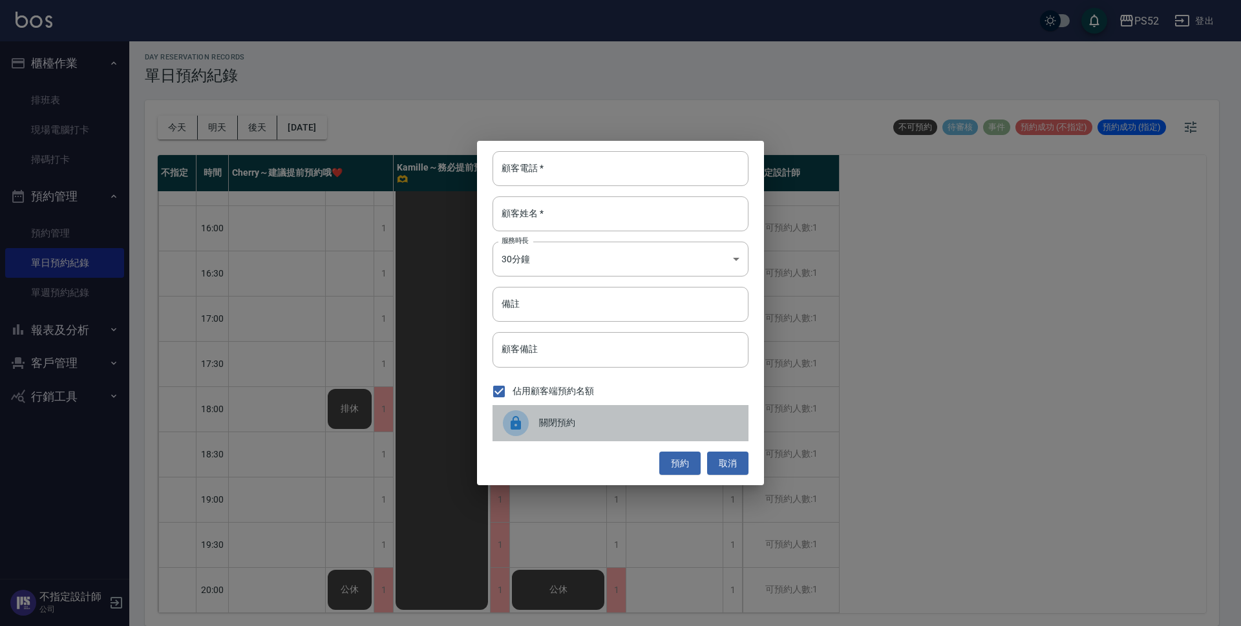
click at [528, 431] on div at bounding box center [521, 424] width 36 height 26
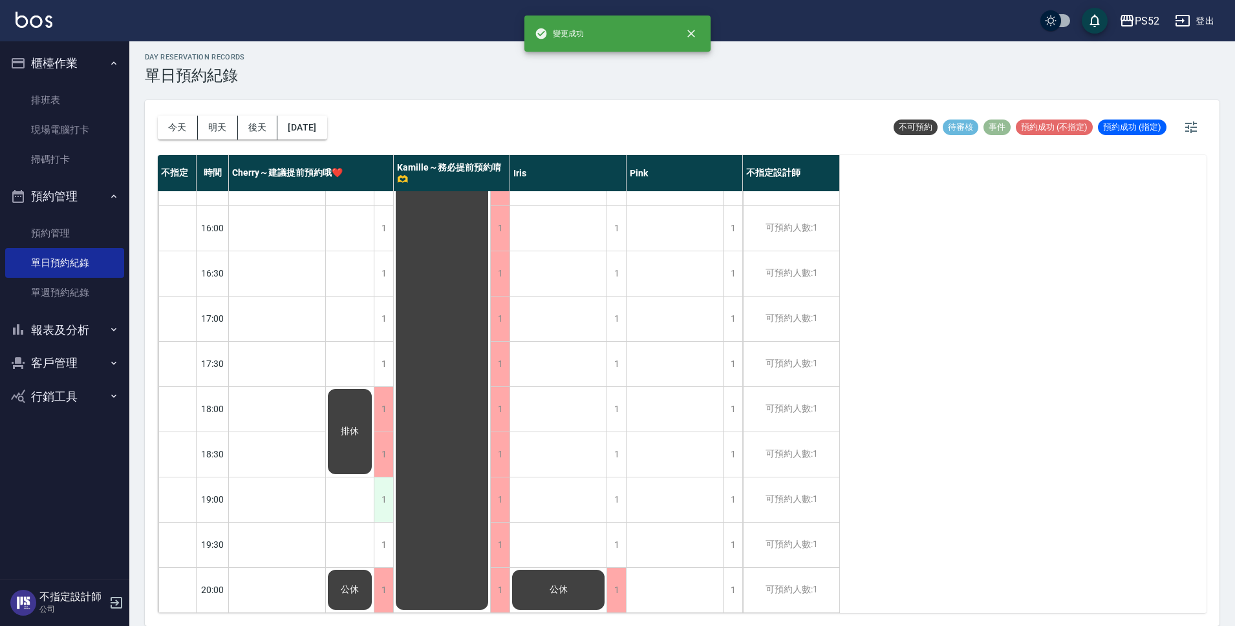
click at [382, 491] on div "1" at bounding box center [383, 500] width 19 height 45
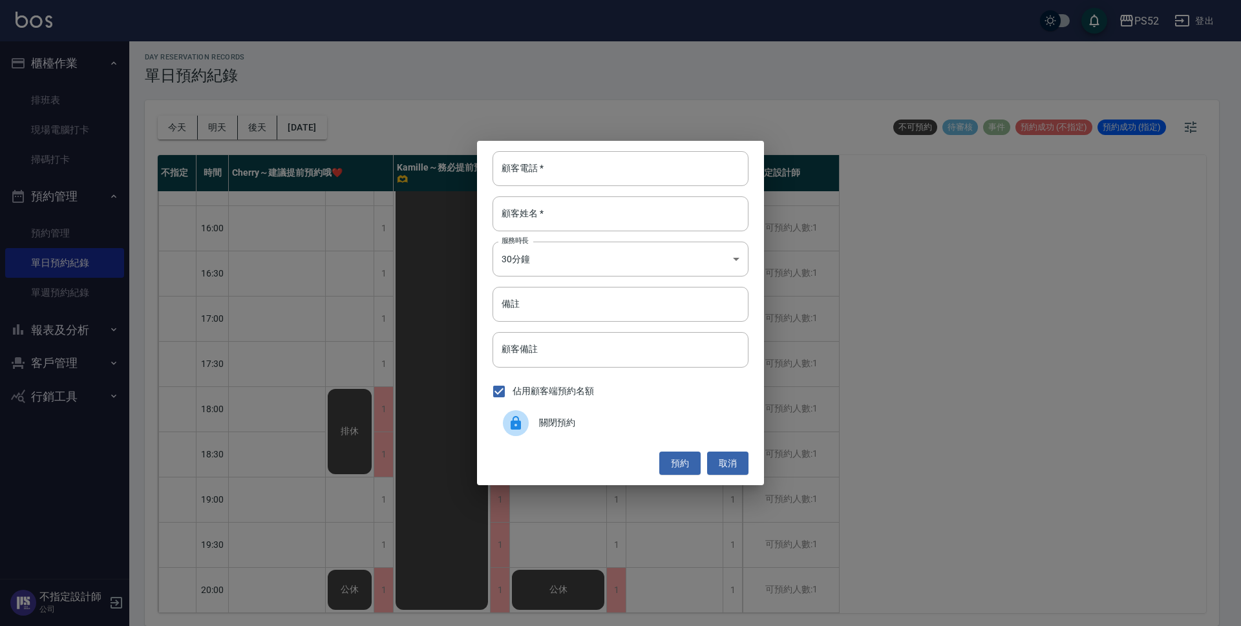
click at [387, 484] on div "顧客電話   * 顧客電話   * 顧客姓名   * 顧客姓名   * 服務時長 30分鐘 1 服務時長 備註 備註 顧客備註 顧客備註 佔用顧客端預約名額 …" at bounding box center [620, 313] width 1241 height 626
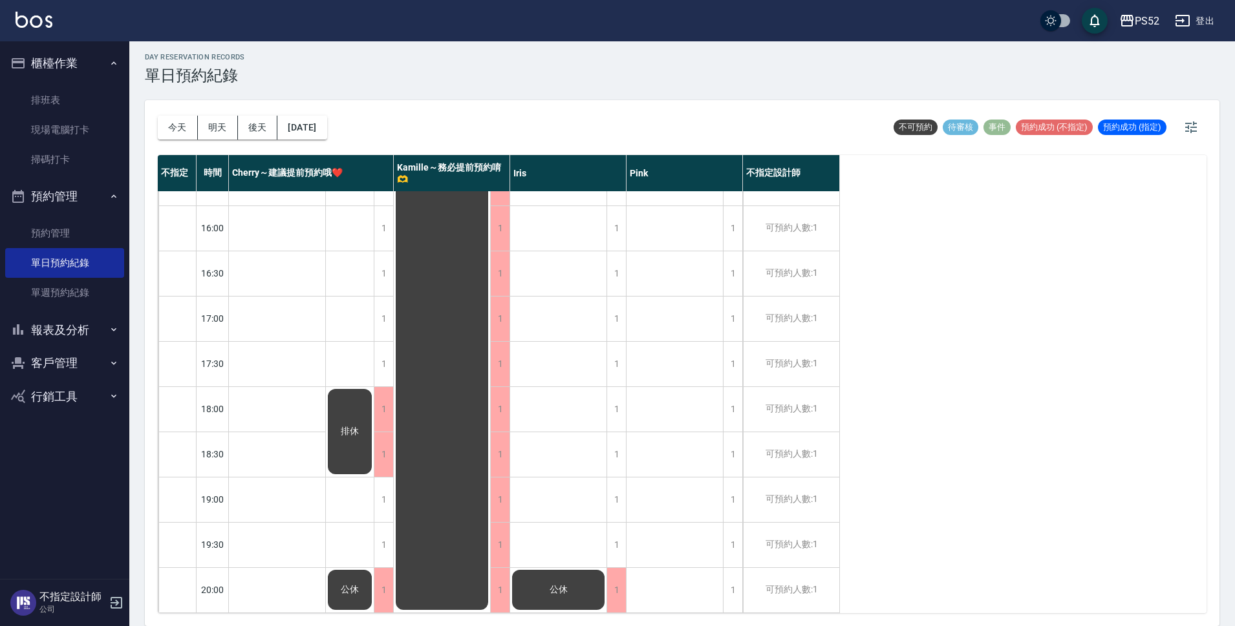
click at [387, 484] on div "1" at bounding box center [383, 500] width 19 height 45
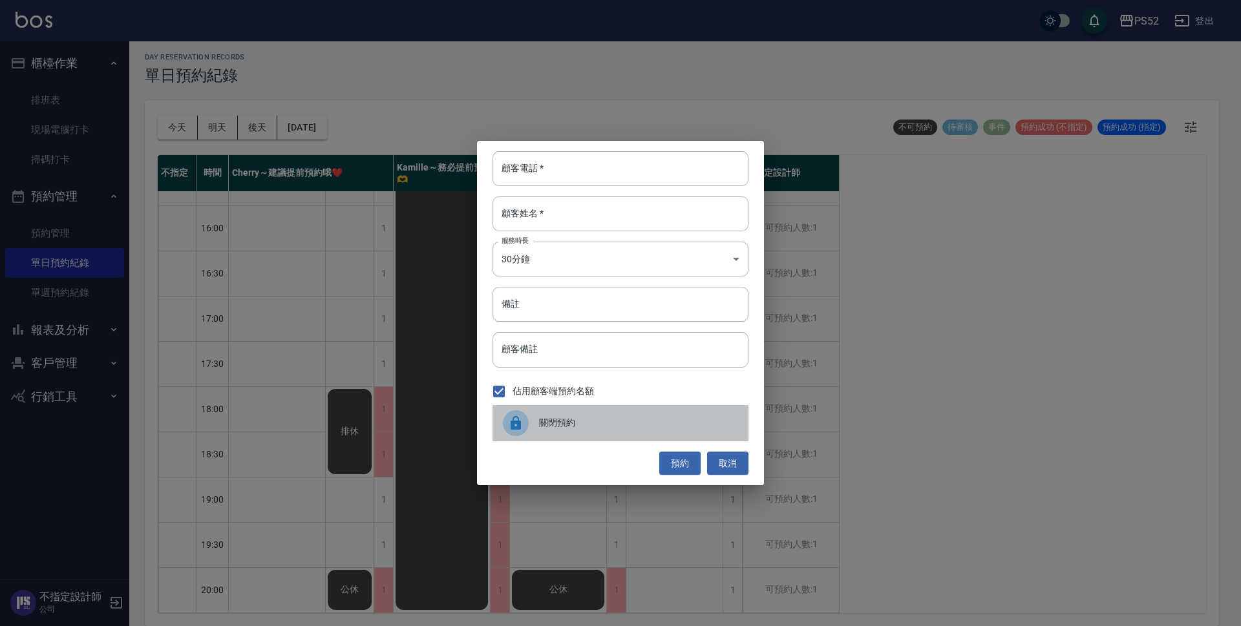
click at [623, 429] on span "關閉預約" at bounding box center [638, 423] width 199 height 14
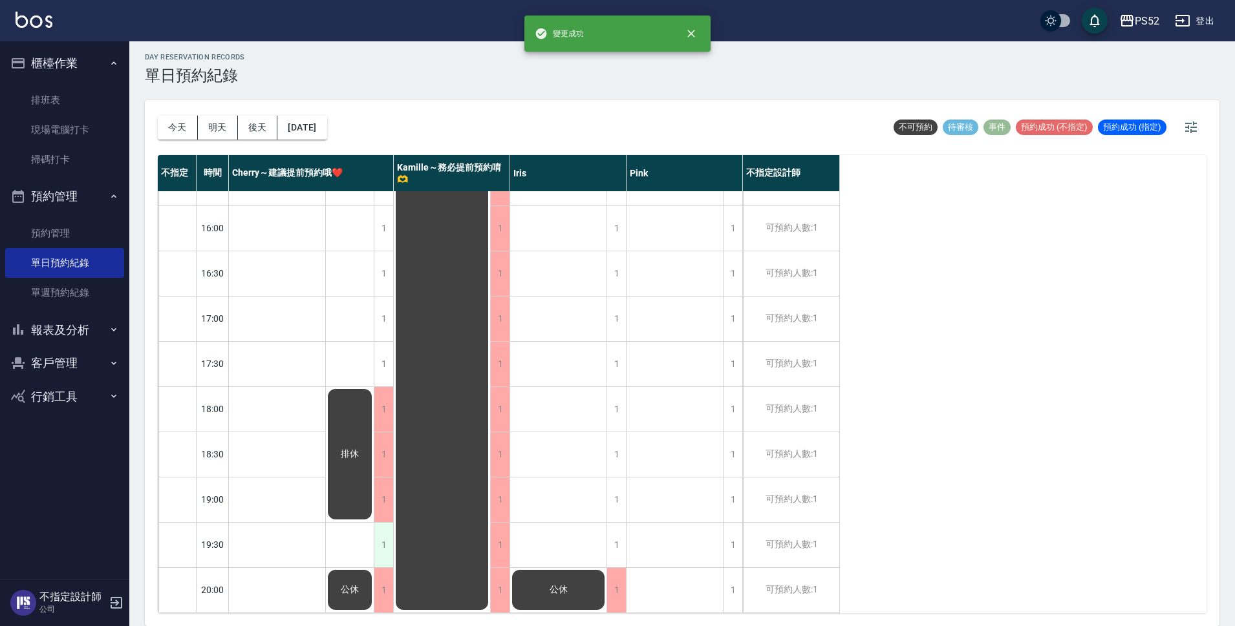
click at [382, 540] on div "1" at bounding box center [383, 545] width 19 height 45
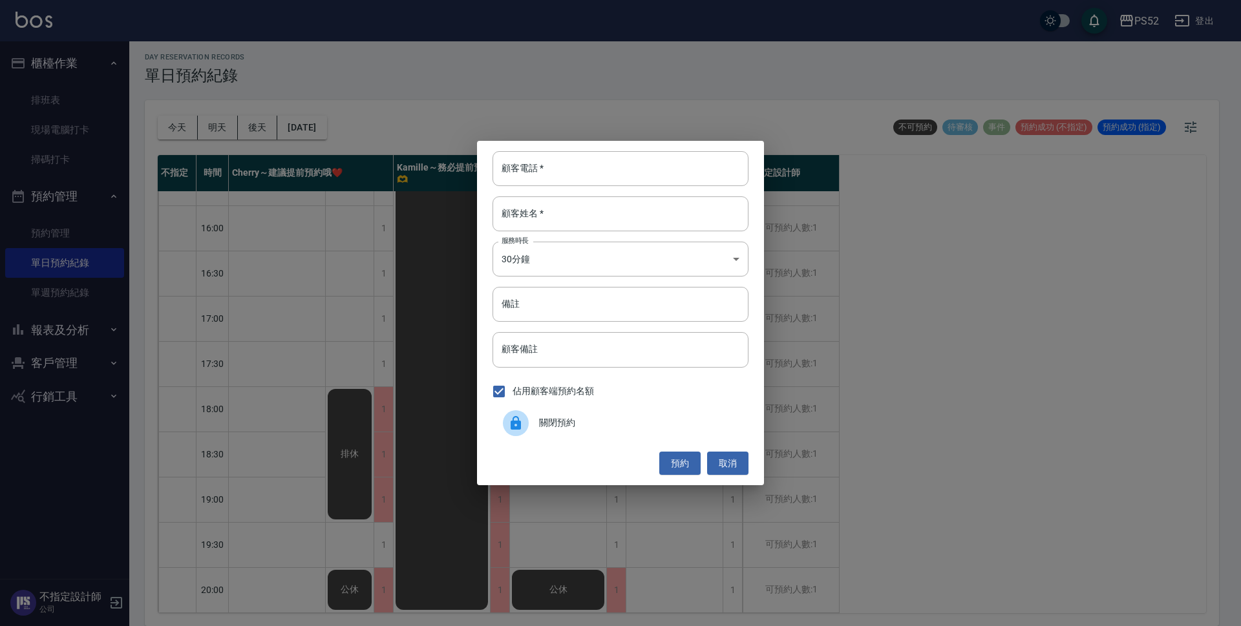
click at [608, 416] on span "關閉預約" at bounding box center [638, 423] width 199 height 14
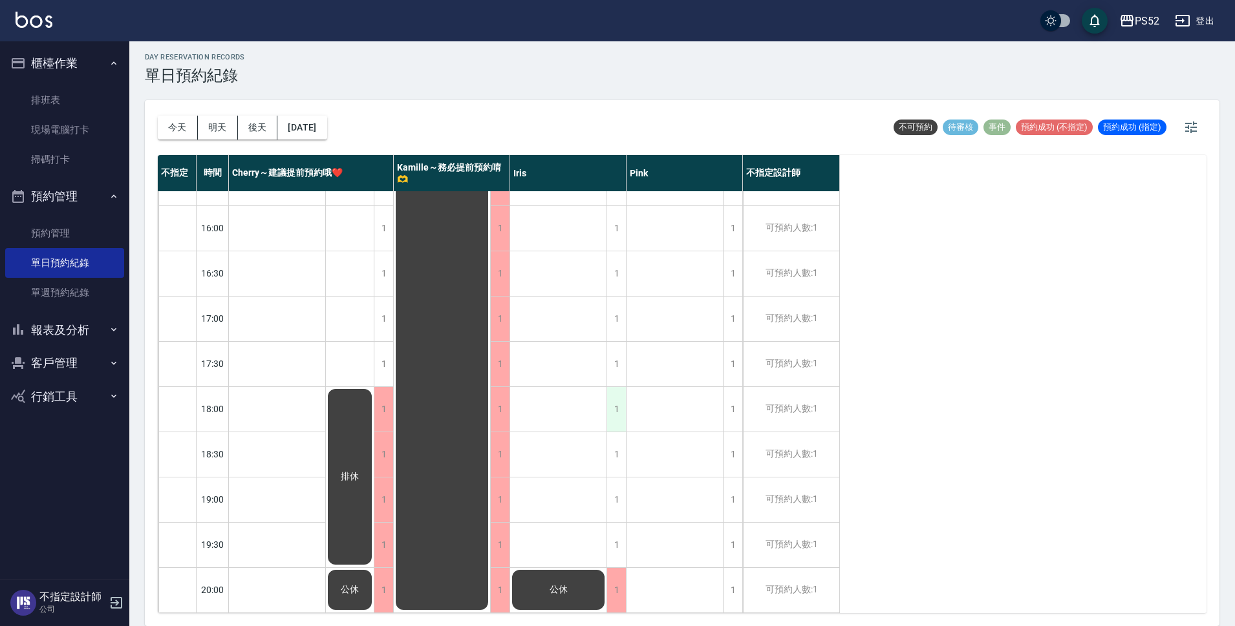
click at [619, 412] on div "1" at bounding box center [615, 409] width 19 height 45
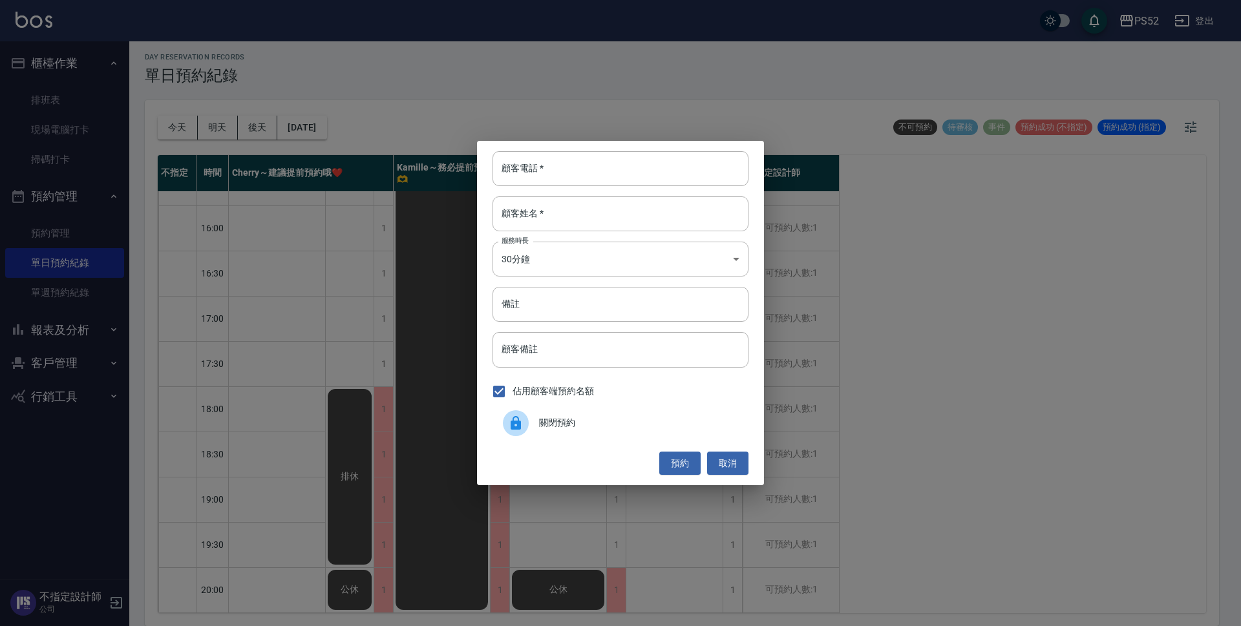
click at [618, 414] on div "關閉預約" at bounding box center [621, 423] width 256 height 36
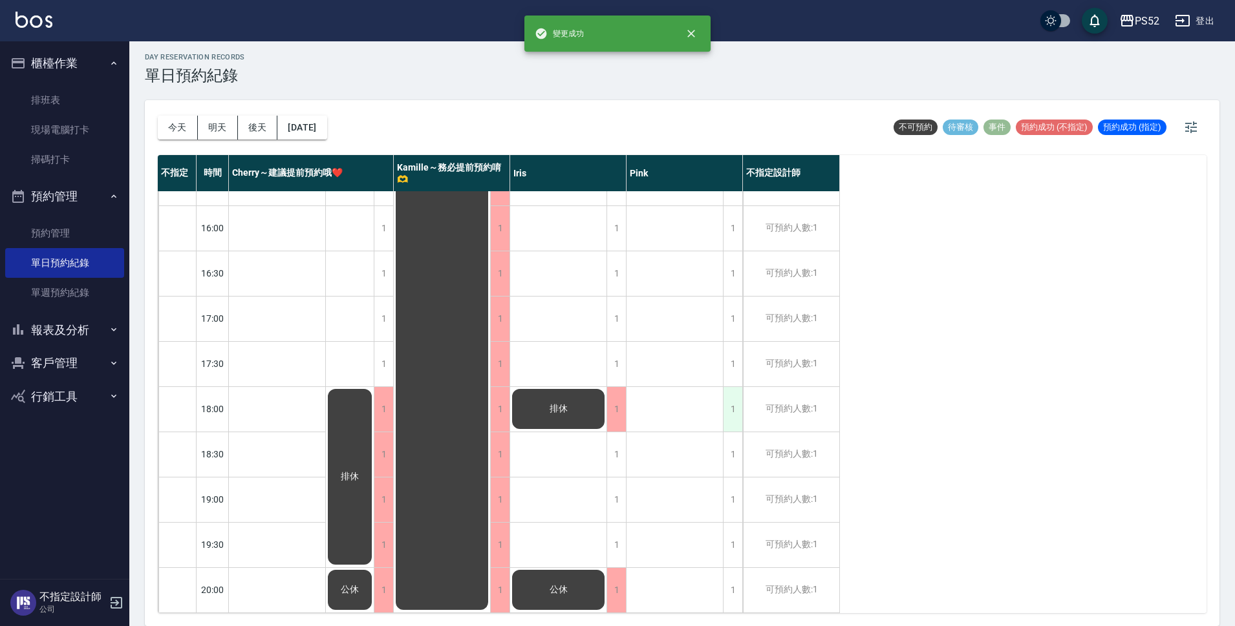
click at [733, 410] on div "1" at bounding box center [732, 409] width 19 height 45
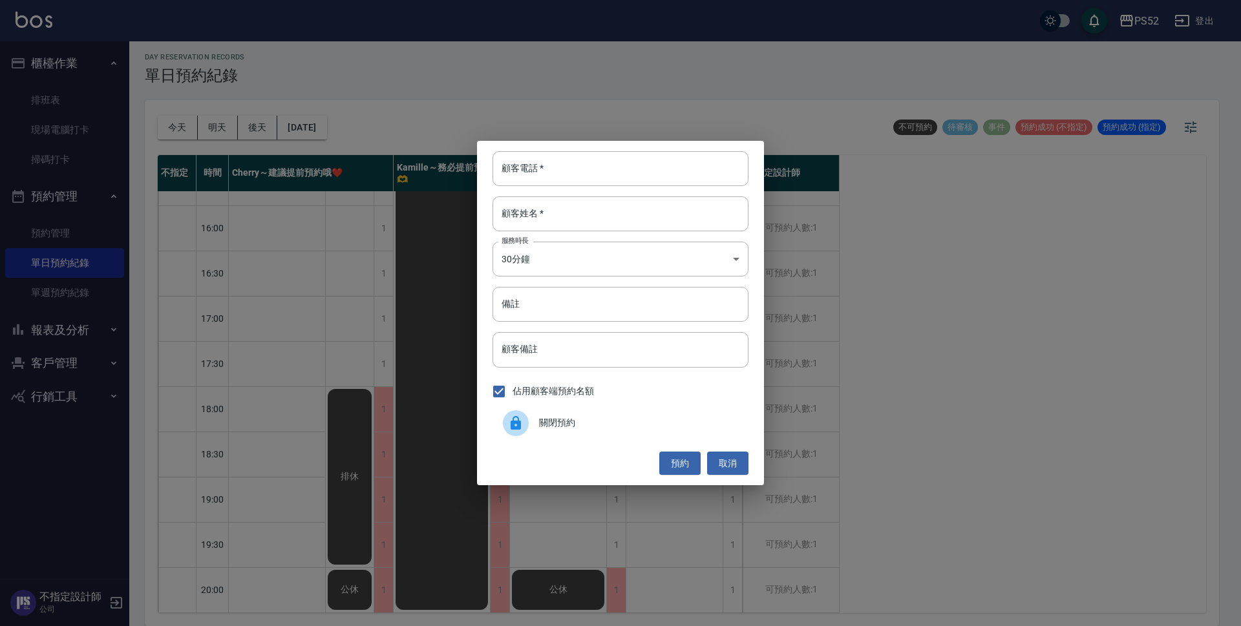
click at [550, 411] on div "關閉預約" at bounding box center [621, 423] width 256 height 36
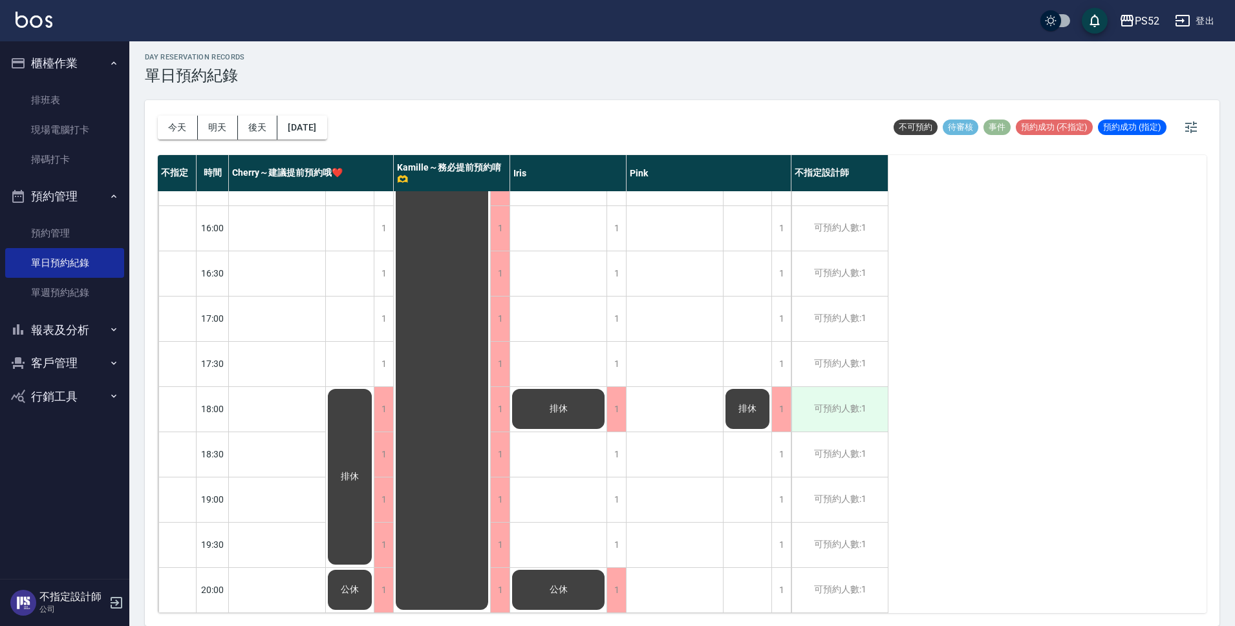
click at [833, 416] on div "可預約人數:1" at bounding box center [839, 409] width 96 height 45
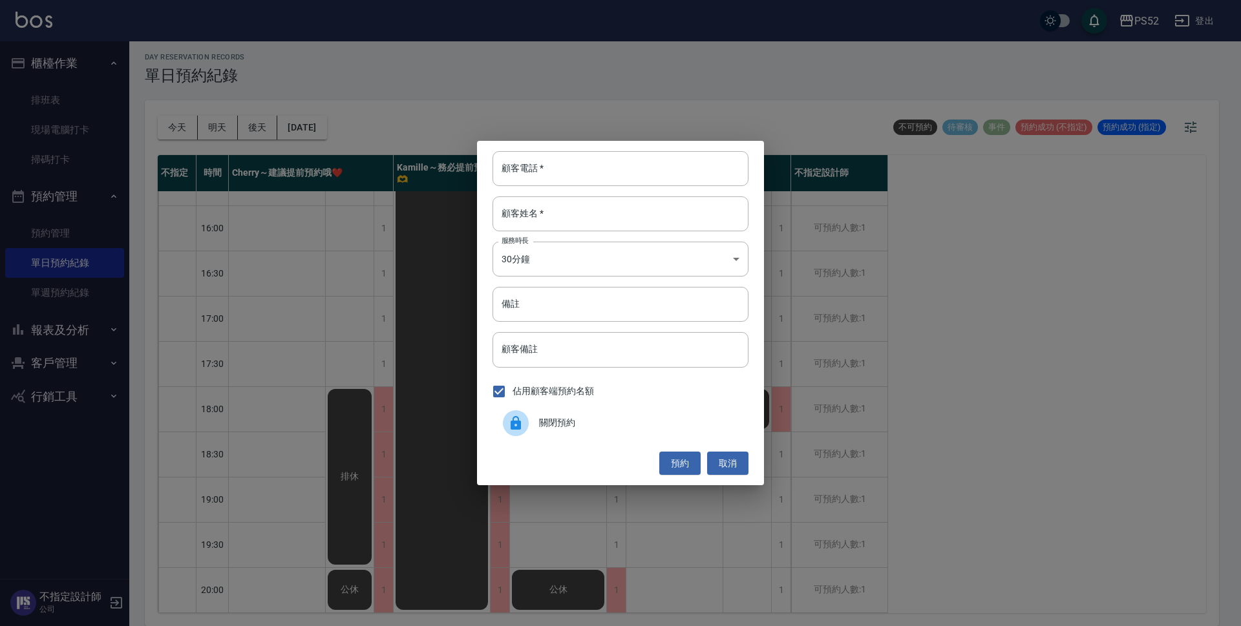
click at [652, 417] on span "關閉預約" at bounding box center [638, 423] width 199 height 14
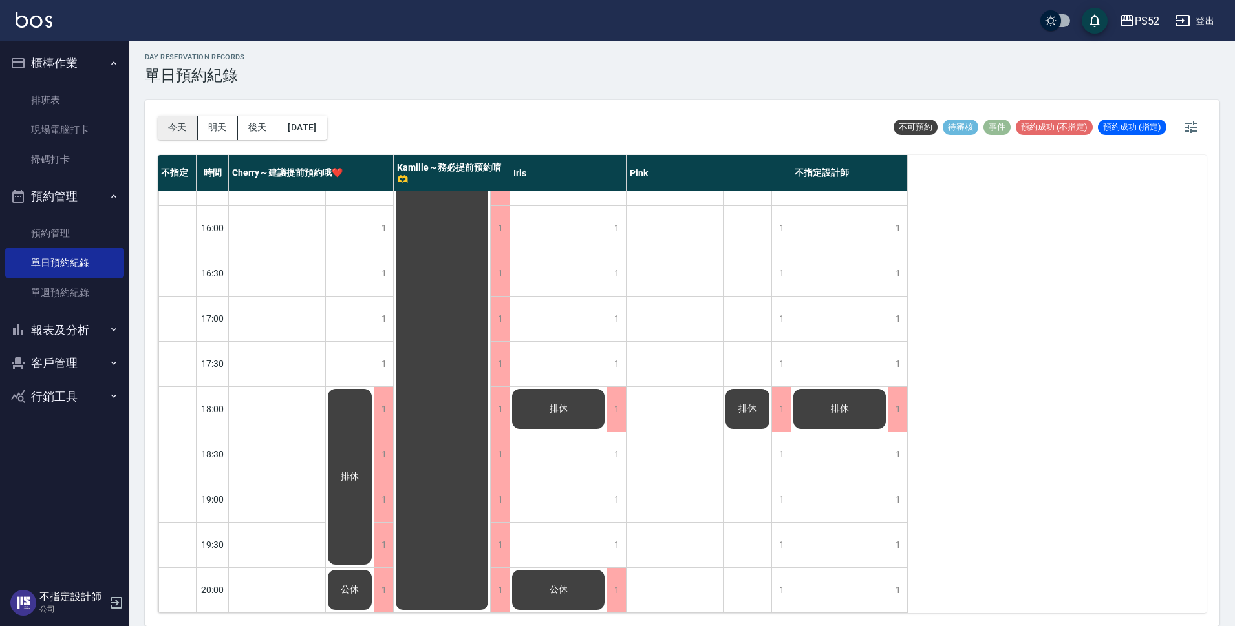
click at [180, 127] on button "今天" at bounding box center [178, 128] width 40 height 24
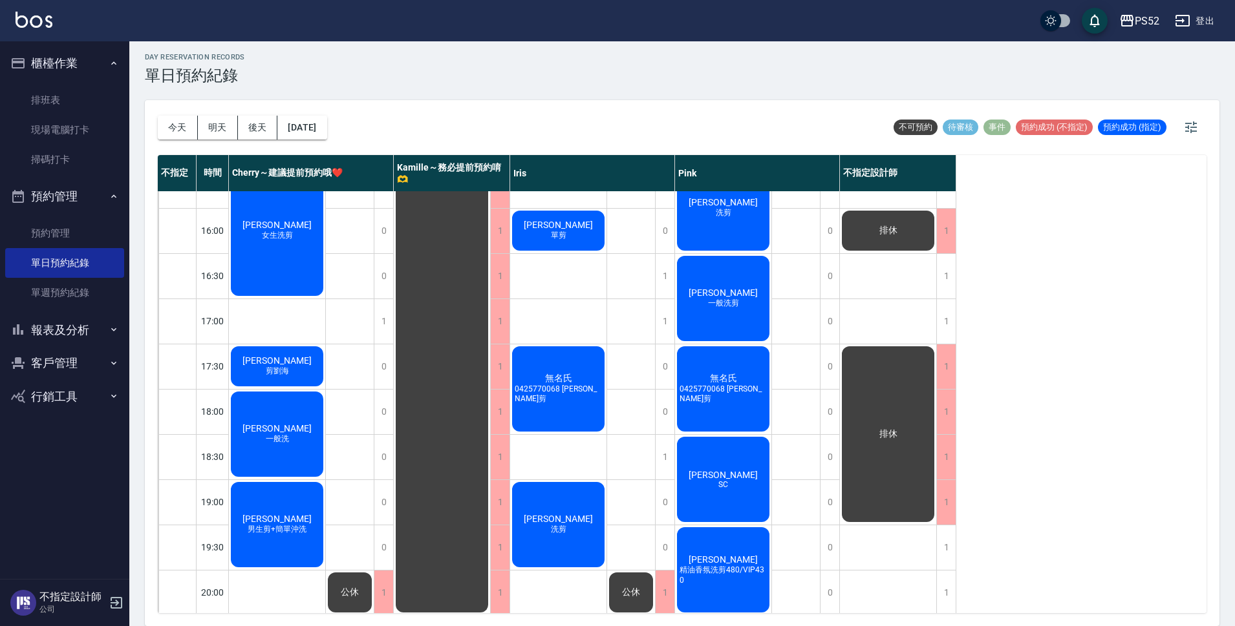
scroll to position [495, 0]
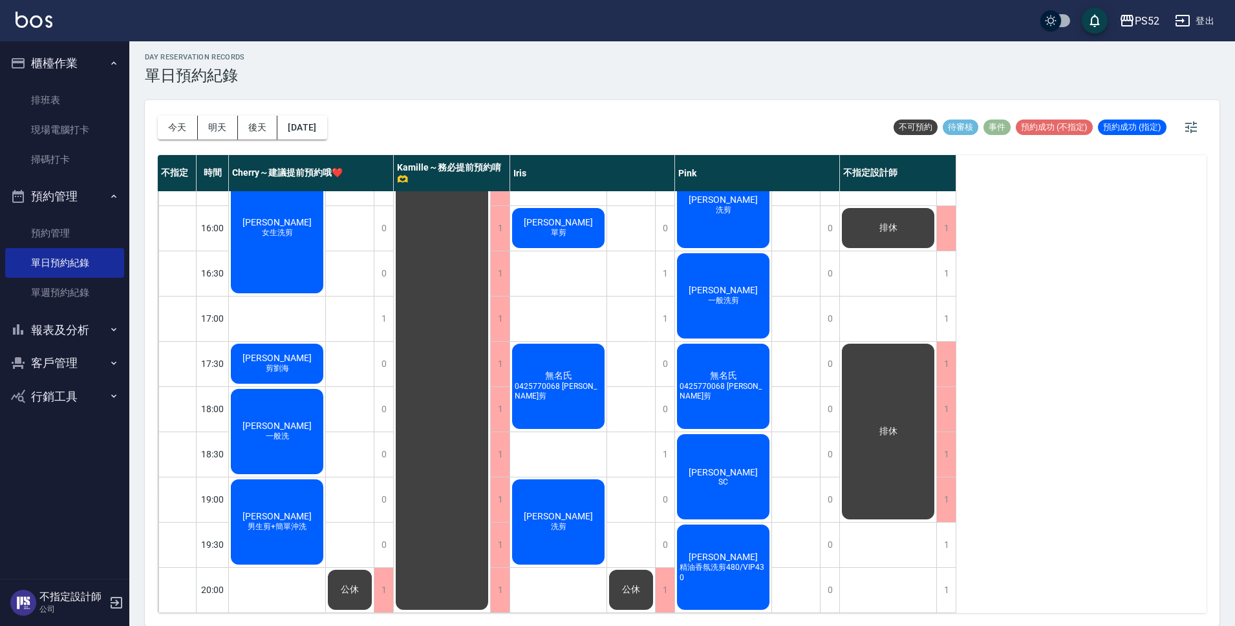
click at [718, 478] on span "SC" at bounding box center [723, 482] width 15 height 9
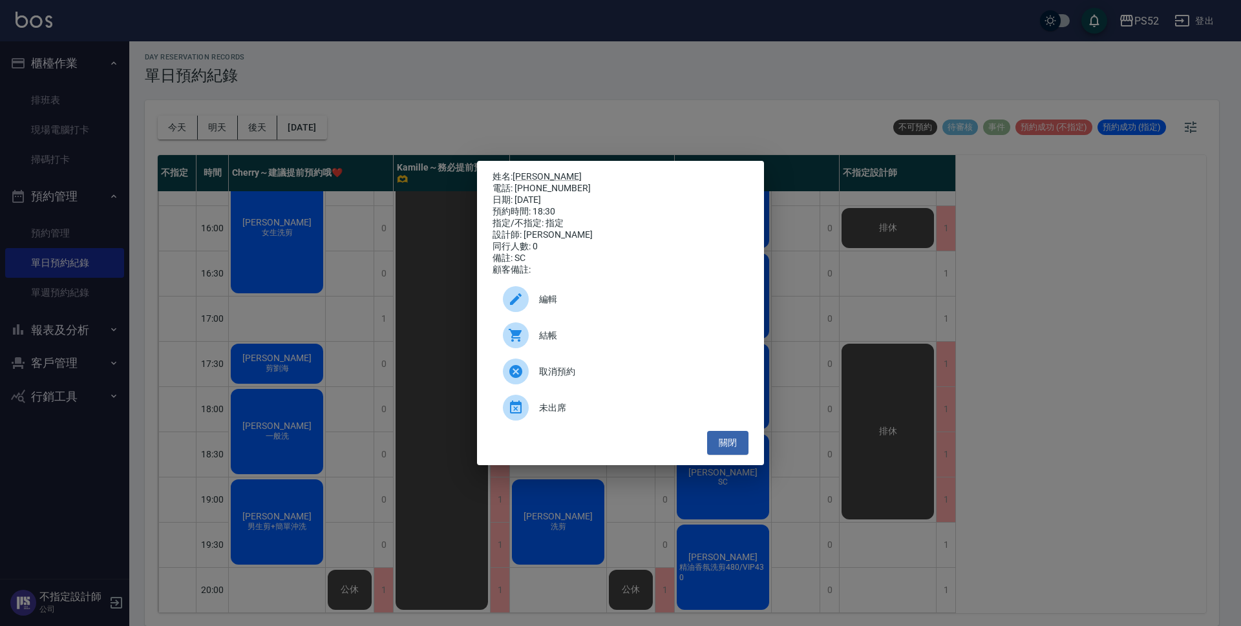
click at [358, 280] on div "姓名: [PERSON_NAME] 電話: [PHONE_NUMBER] 日期: [DATE] 預約時間: 18:30 指定/不指定: 指定 設計師: Pin…" at bounding box center [620, 313] width 1241 height 626
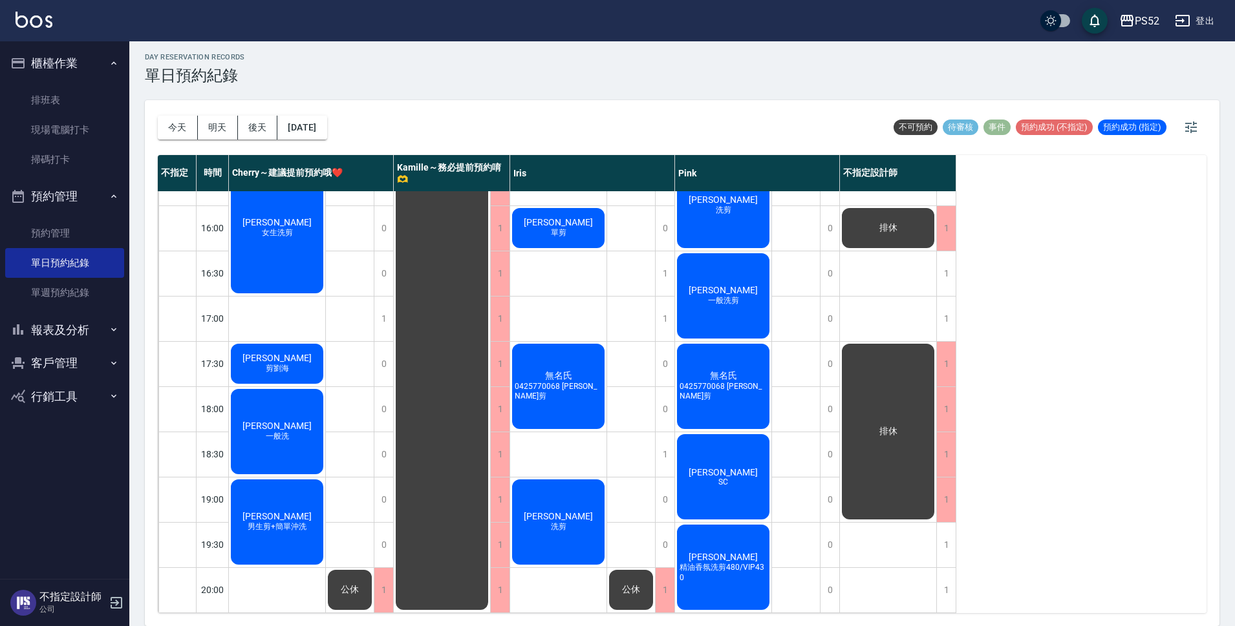
click at [745, 483] on div "[PERSON_NAME]" at bounding box center [723, 477] width 96 height 89
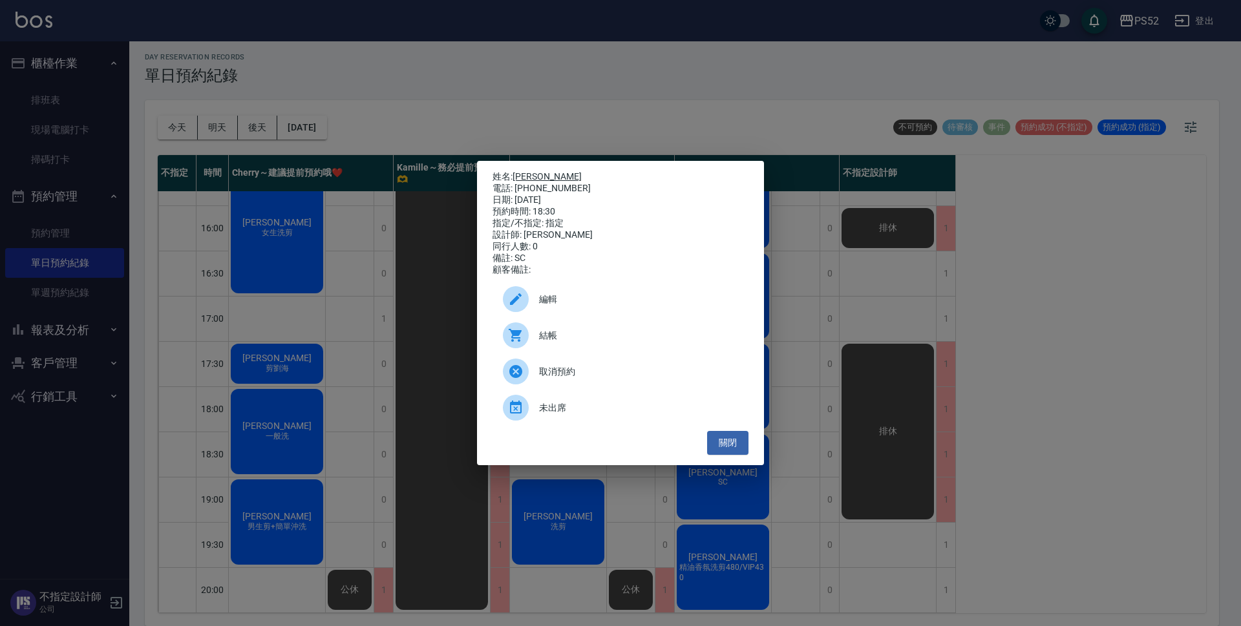
click at [524, 171] on link "[PERSON_NAME]" at bounding box center [547, 176] width 69 height 10
click at [723, 431] on ul "編輯 結帳 取消預約 未出席" at bounding box center [621, 353] width 256 height 155
click at [723, 440] on button "關閉" at bounding box center [727, 443] width 41 height 24
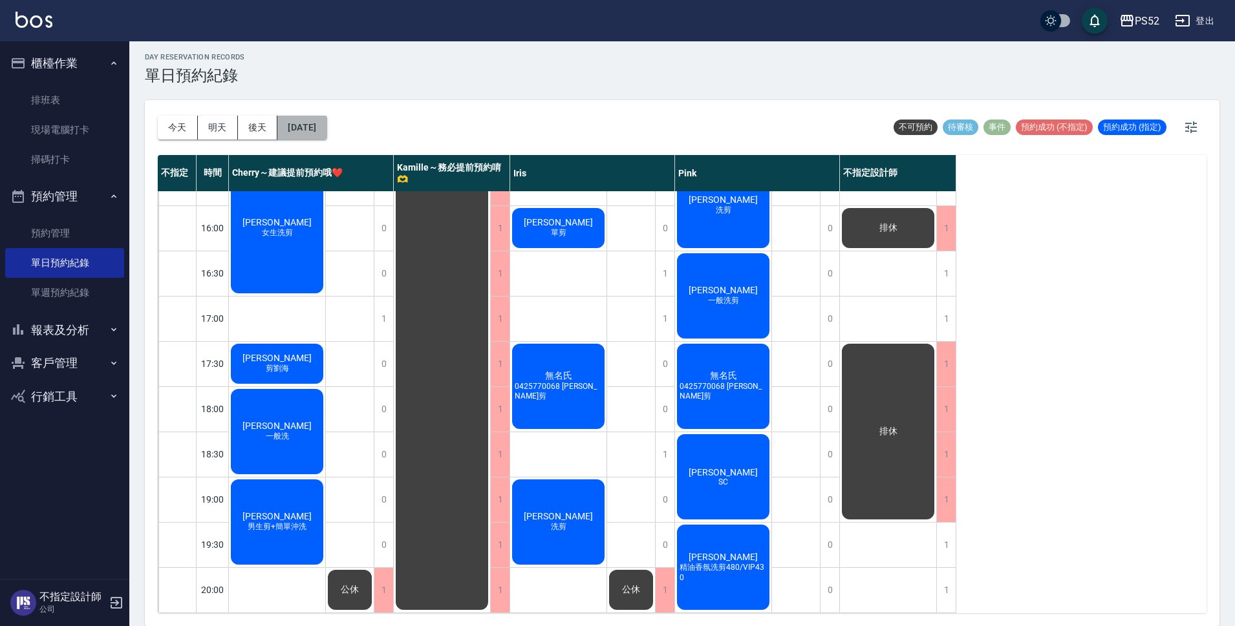
click at [326, 131] on button "[DATE]" at bounding box center [301, 128] width 49 height 24
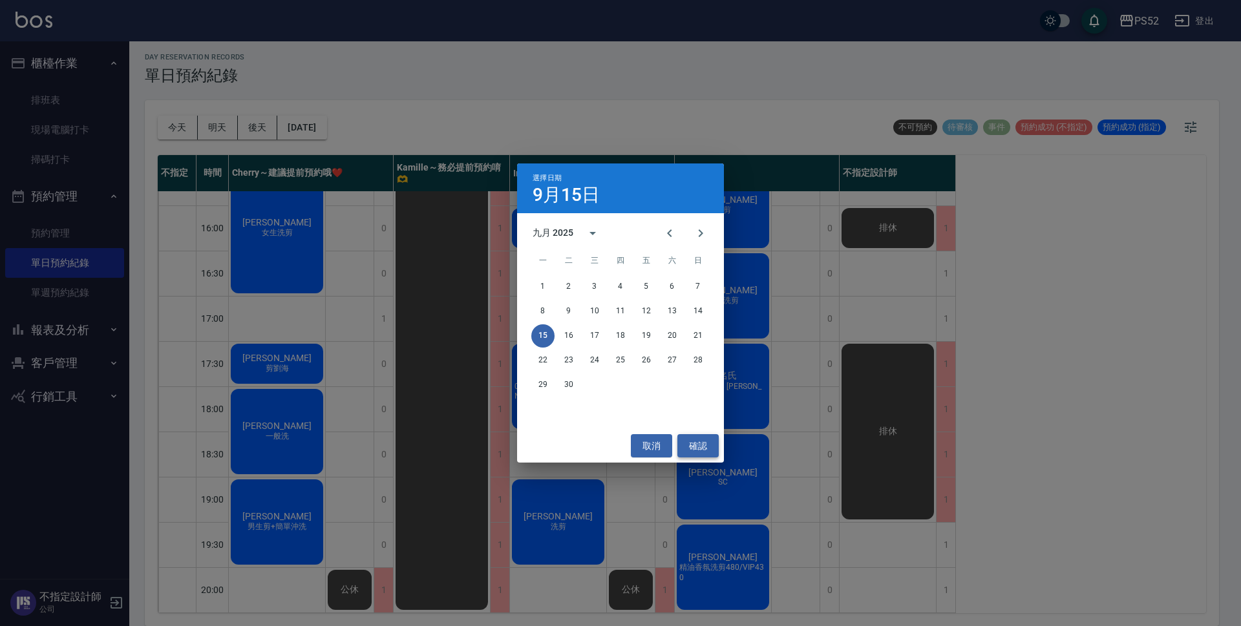
click at [687, 443] on button "確認" at bounding box center [698, 446] width 41 height 24
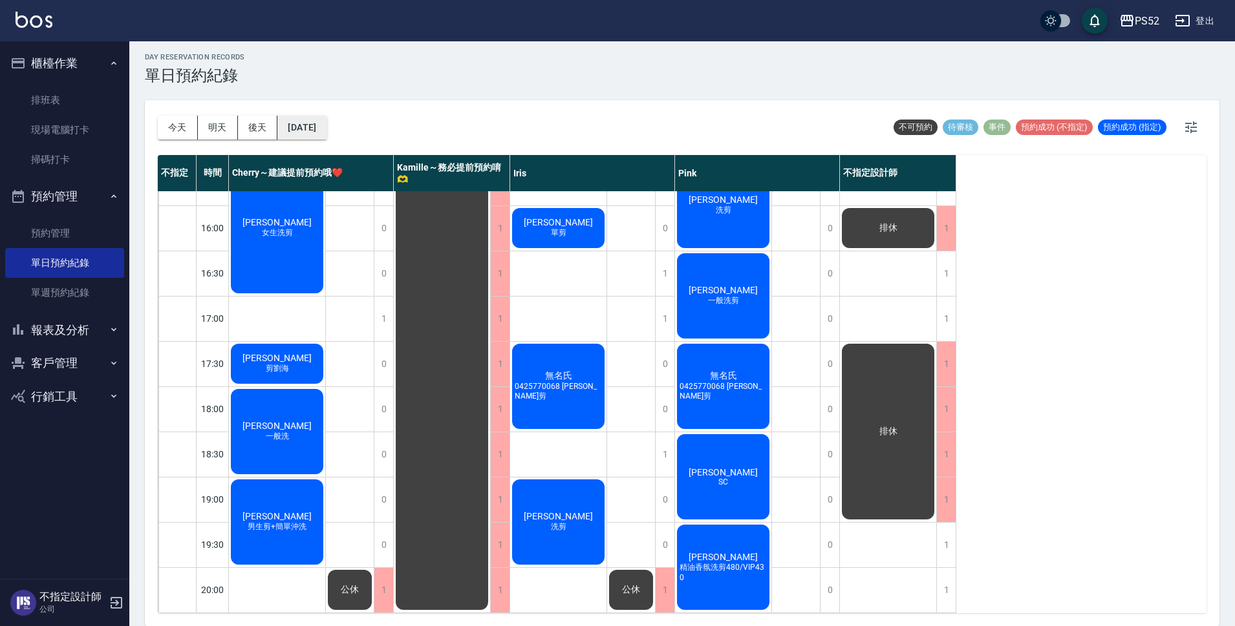
click at [326, 122] on button "[DATE]" at bounding box center [301, 128] width 49 height 24
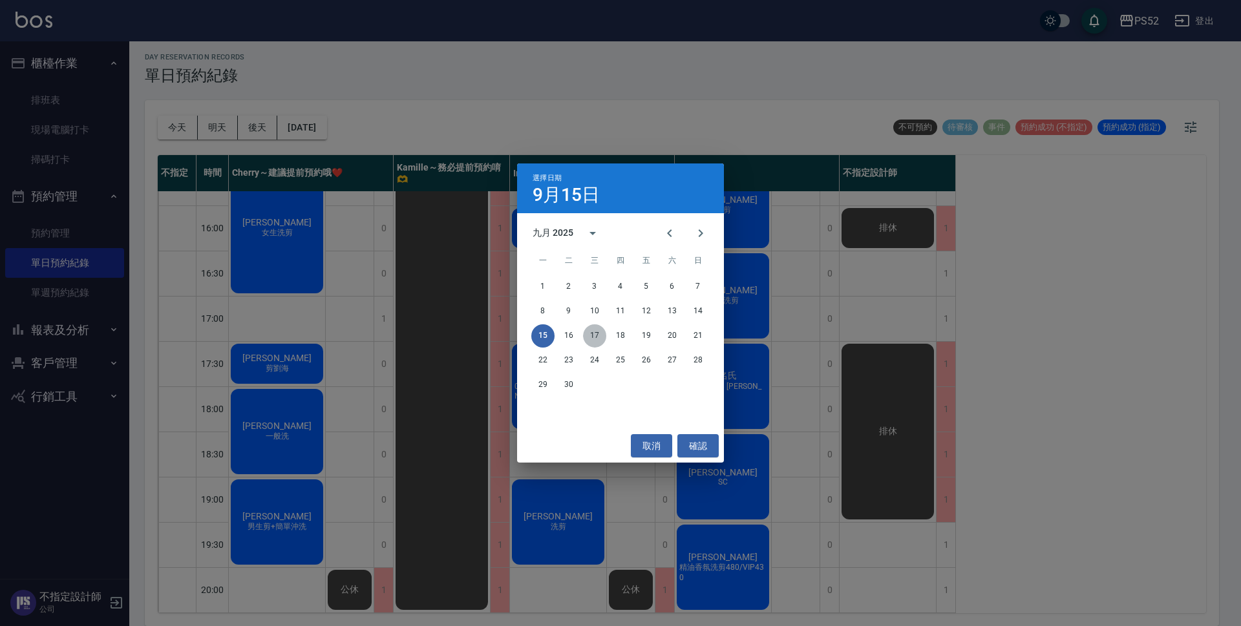
click at [598, 335] on button "17" at bounding box center [594, 336] width 23 height 23
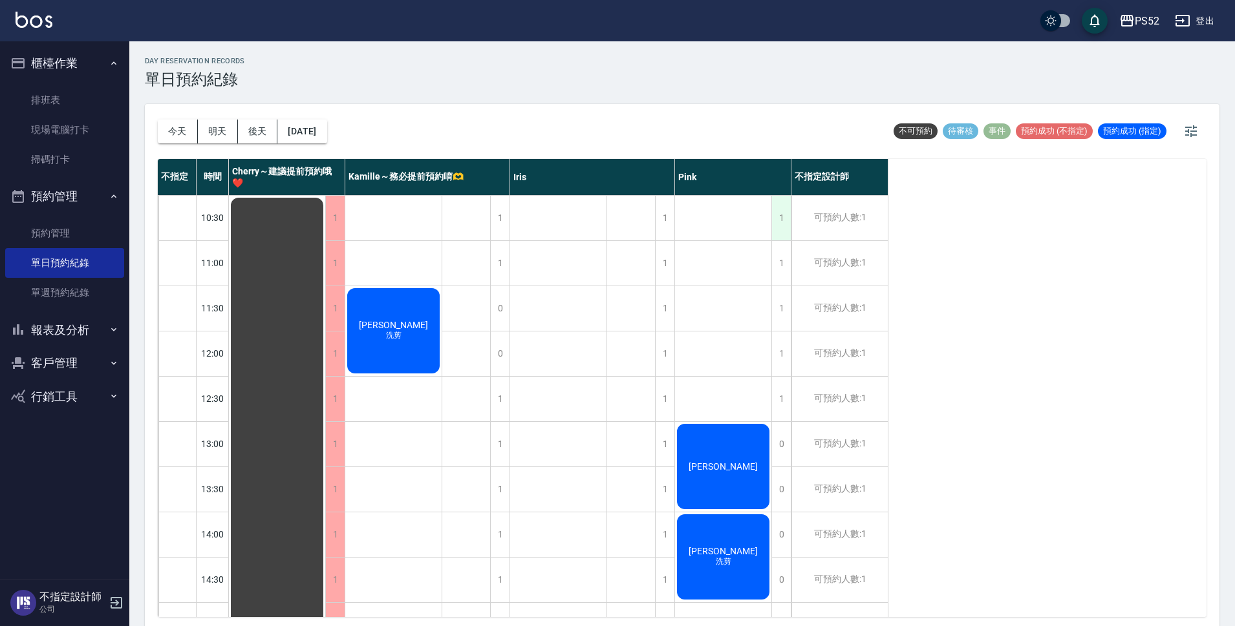
click at [774, 208] on div "1" at bounding box center [780, 218] width 19 height 45
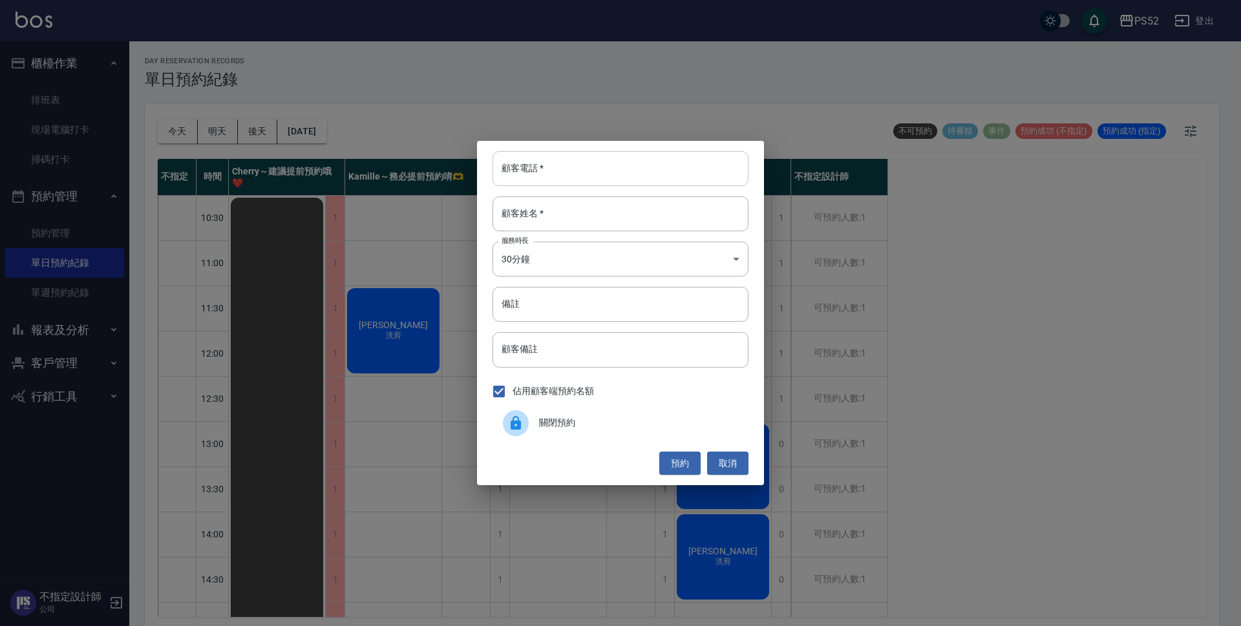
click at [551, 176] on input "顧客電話   *" at bounding box center [621, 168] width 256 height 35
type input "00"
click at [592, 215] on input "顧客姓名   *" at bounding box center [621, 214] width 256 height 35
type input "e"
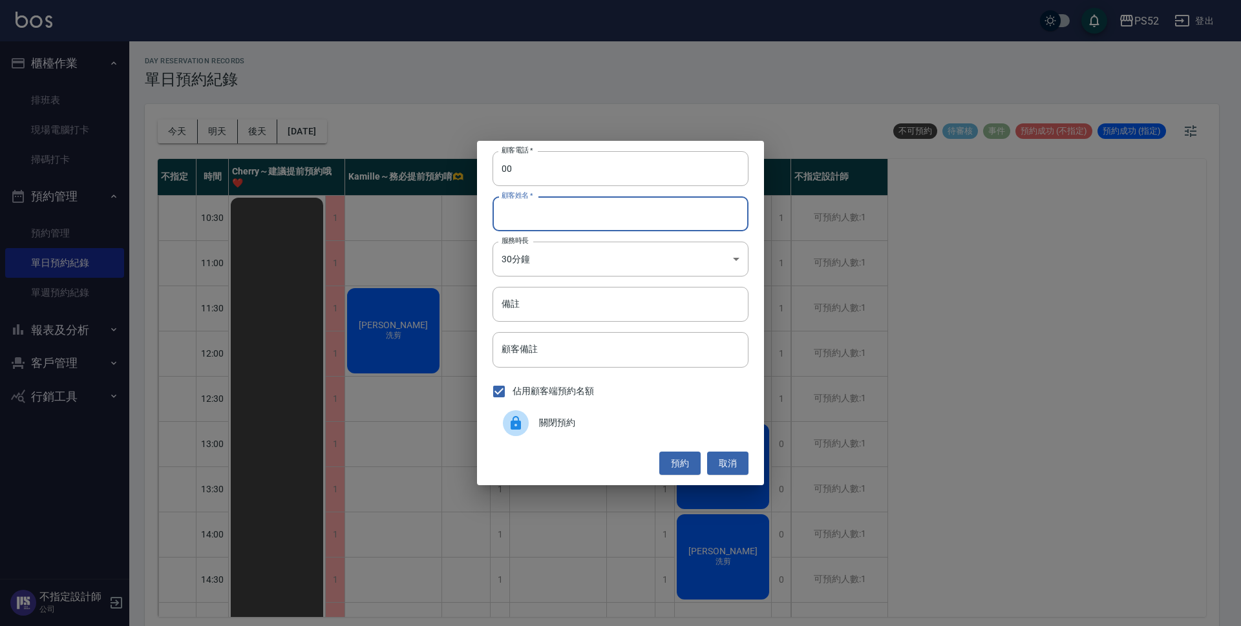
type input "＿"
type input "無"
click at [581, 258] on body "PS52 登出 櫃檯作業 排班表 現場電腦打卡 掃碼打卡 預約管理 預約管理 單日預約紀錄 單週預約紀錄 報表及分析 報表目錄 互助日報表 互助點數明細 設計…" at bounding box center [620, 315] width 1241 height 630
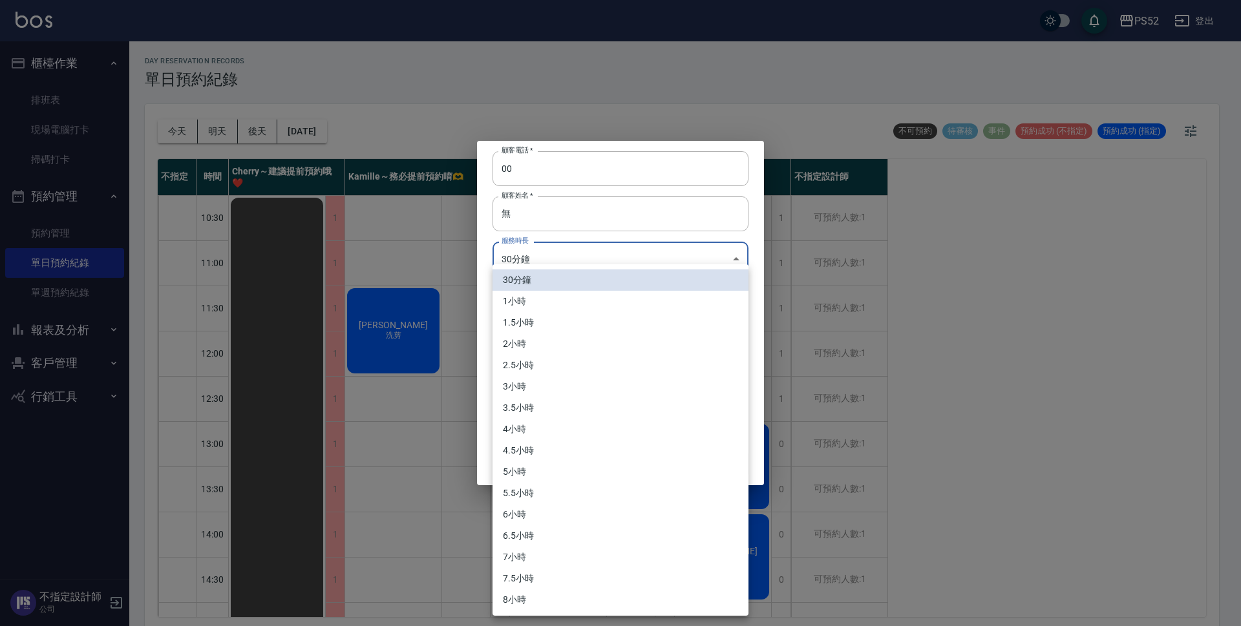
click at [570, 358] on li "2.5小時" at bounding box center [621, 365] width 256 height 21
type input "5"
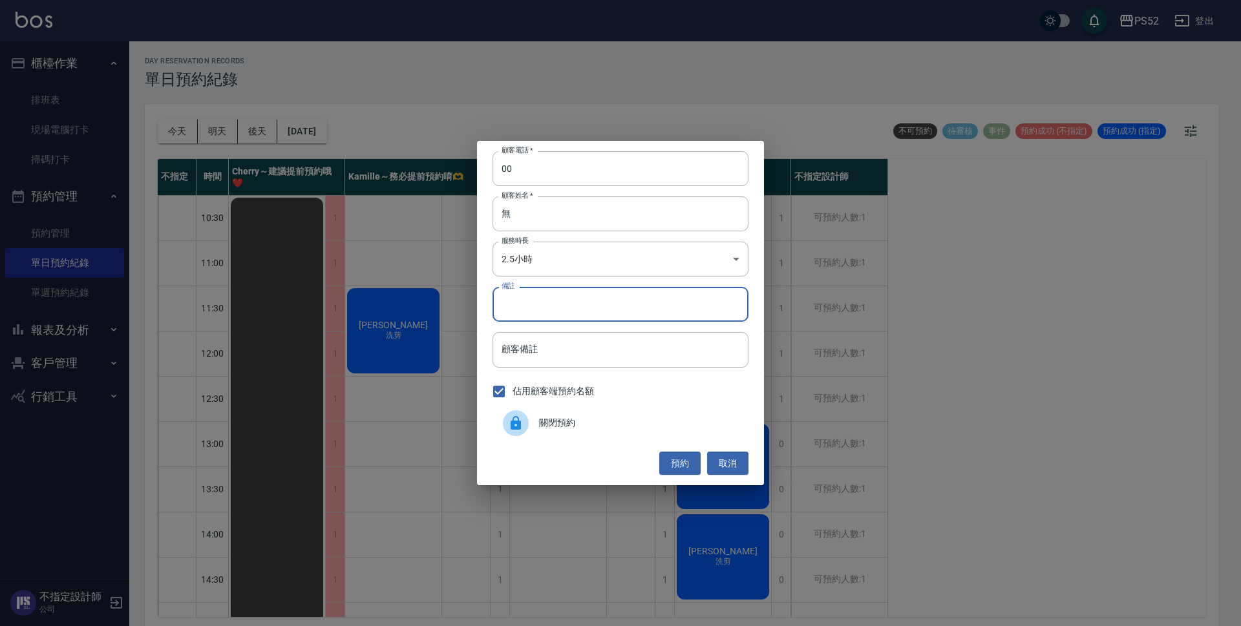
click at [582, 297] on input "備註" at bounding box center [621, 304] width 256 height 35
type input "男生燙髮"
click at [674, 462] on button "預約" at bounding box center [679, 464] width 41 height 24
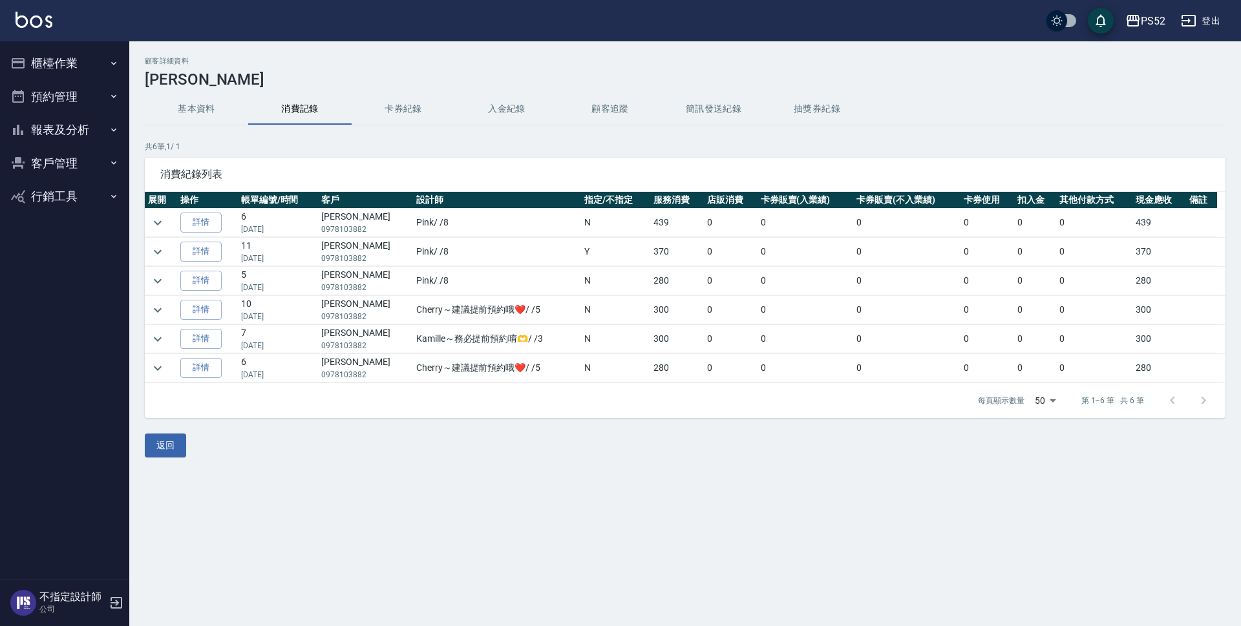
click at [185, 110] on button "基本資料" at bounding box center [196, 109] width 103 height 31
